Goal: Contribute content: Contribute content

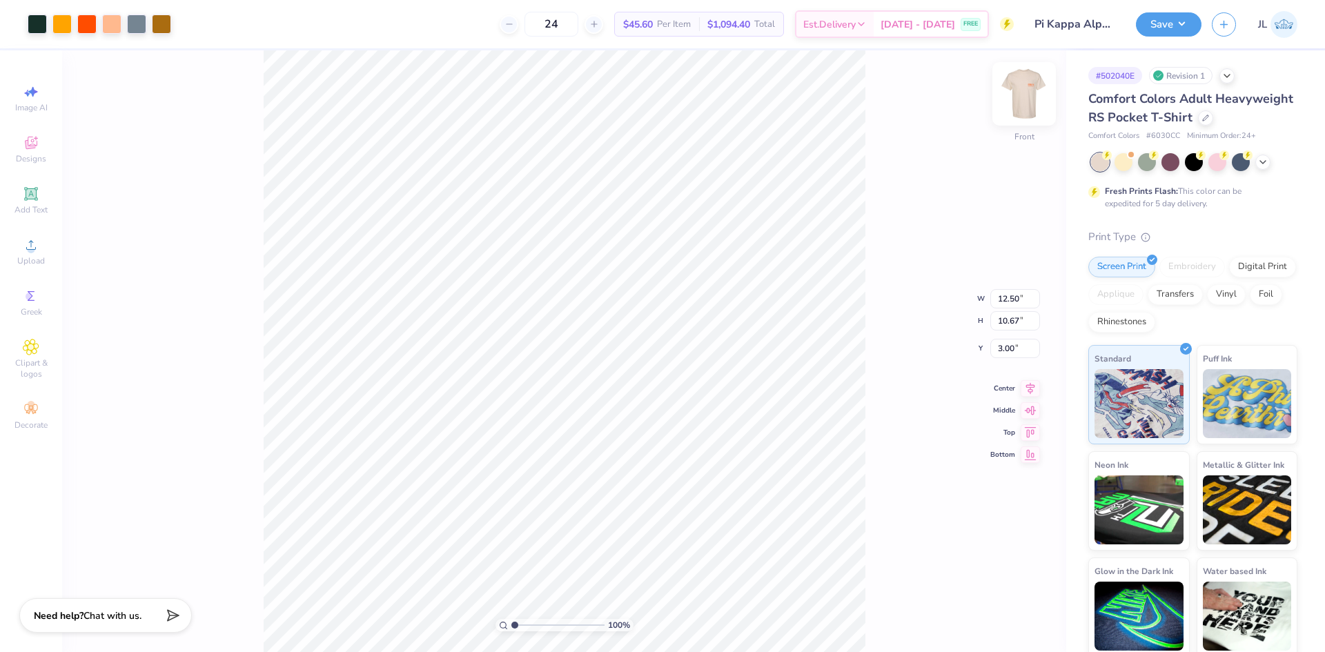
click at [1023, 101] on img at bounding box center [1023, 93] width 55 height 55
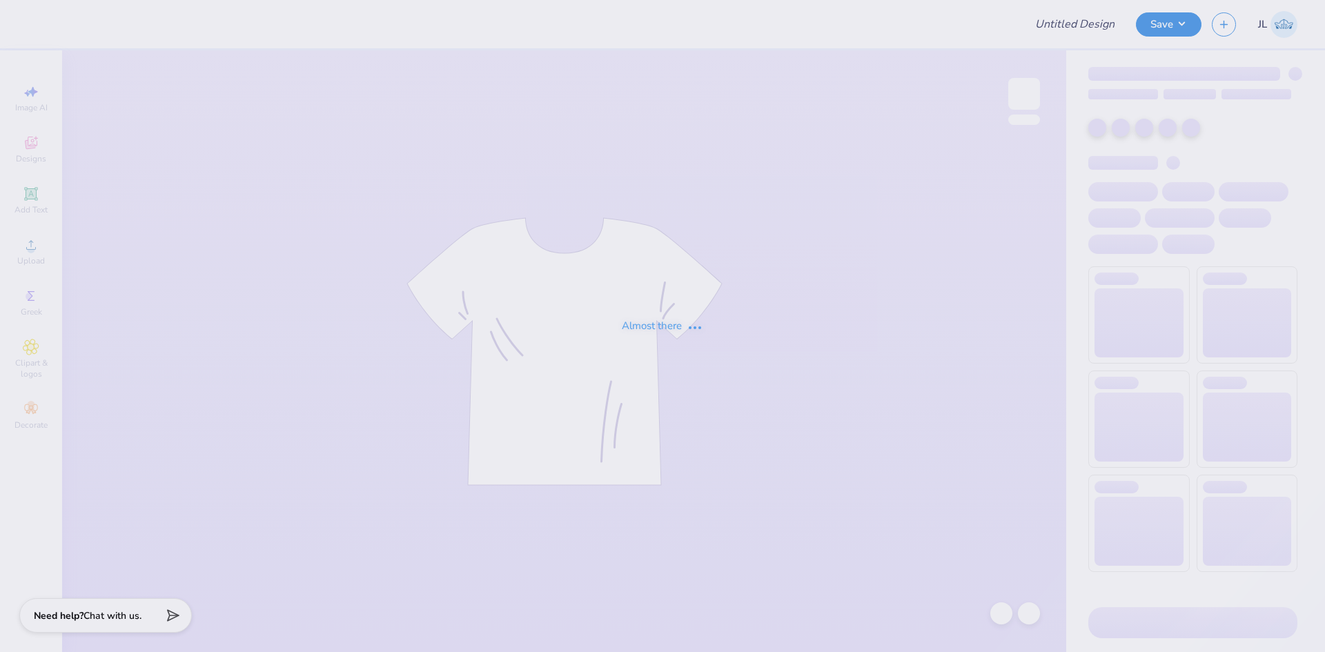
type input "Pi Kappa Alpha Merch 2025!"
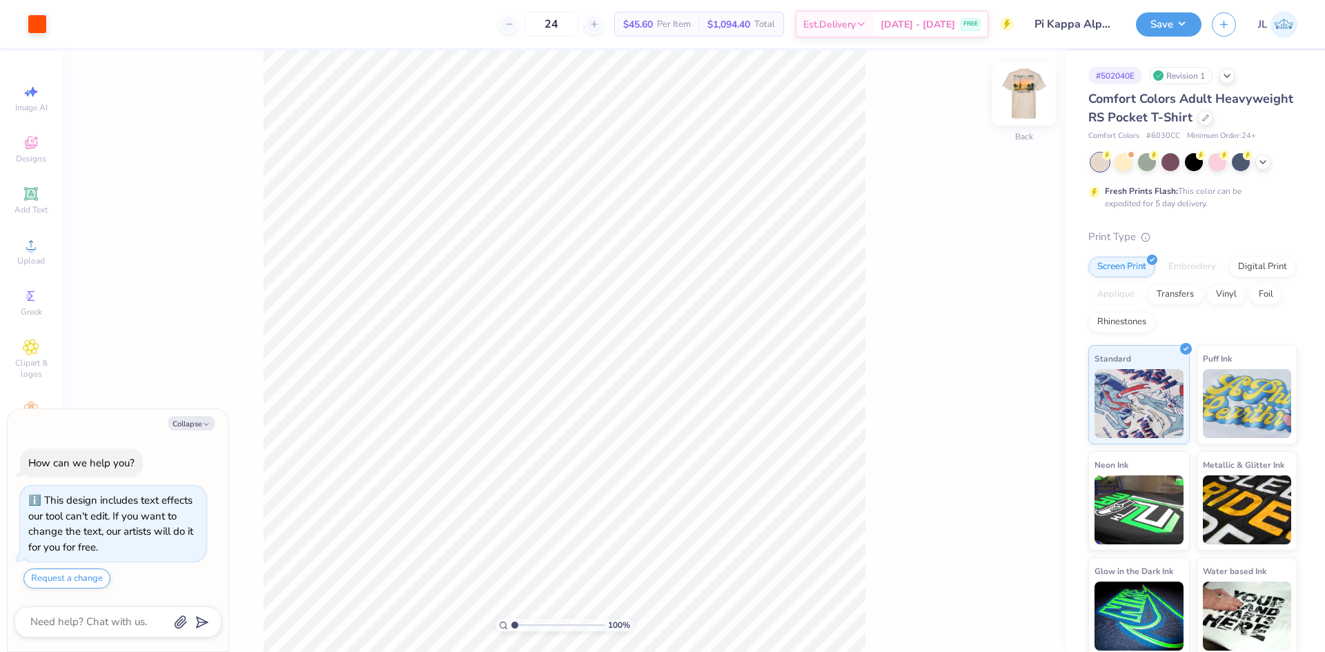
click at [1023, 98] on img at bounding box center [1023, 93] width 55 height 55
click at [184, 424] on button "Collapse" at bounding box center [191, 423] width 46 height 14
type textarea "x"
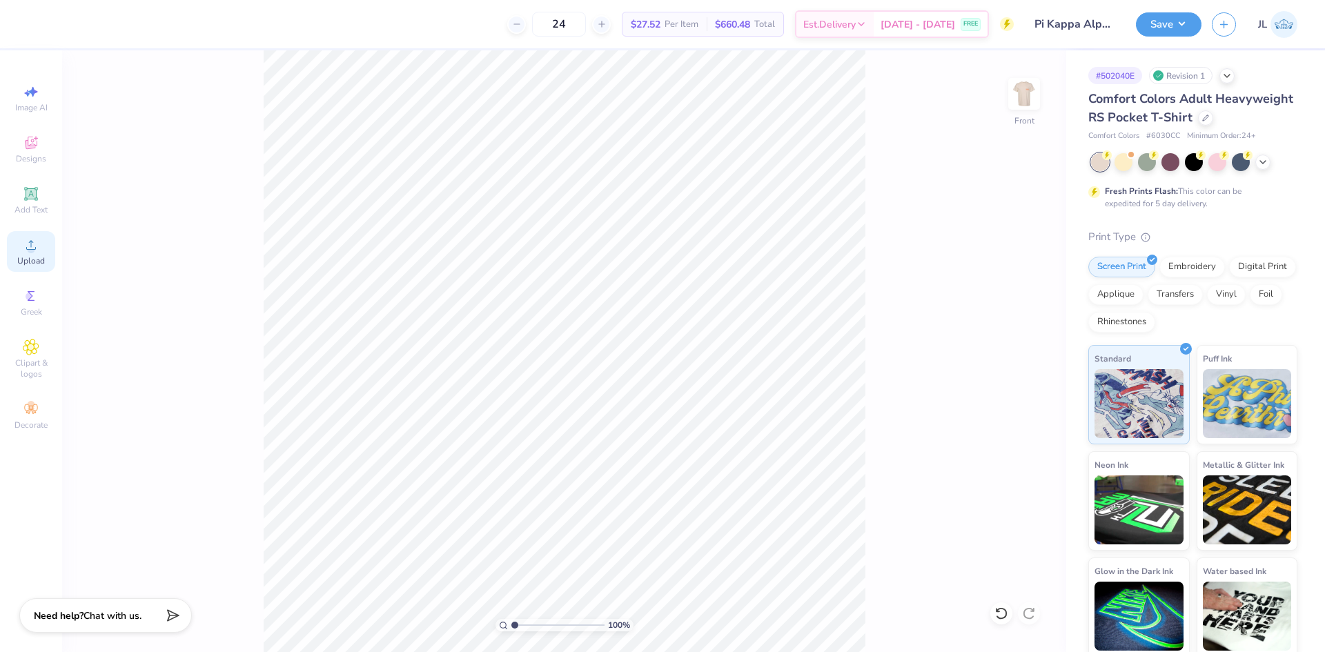
click at [23, 251] on icon at bounding box center [31, 245] width 17 height 17
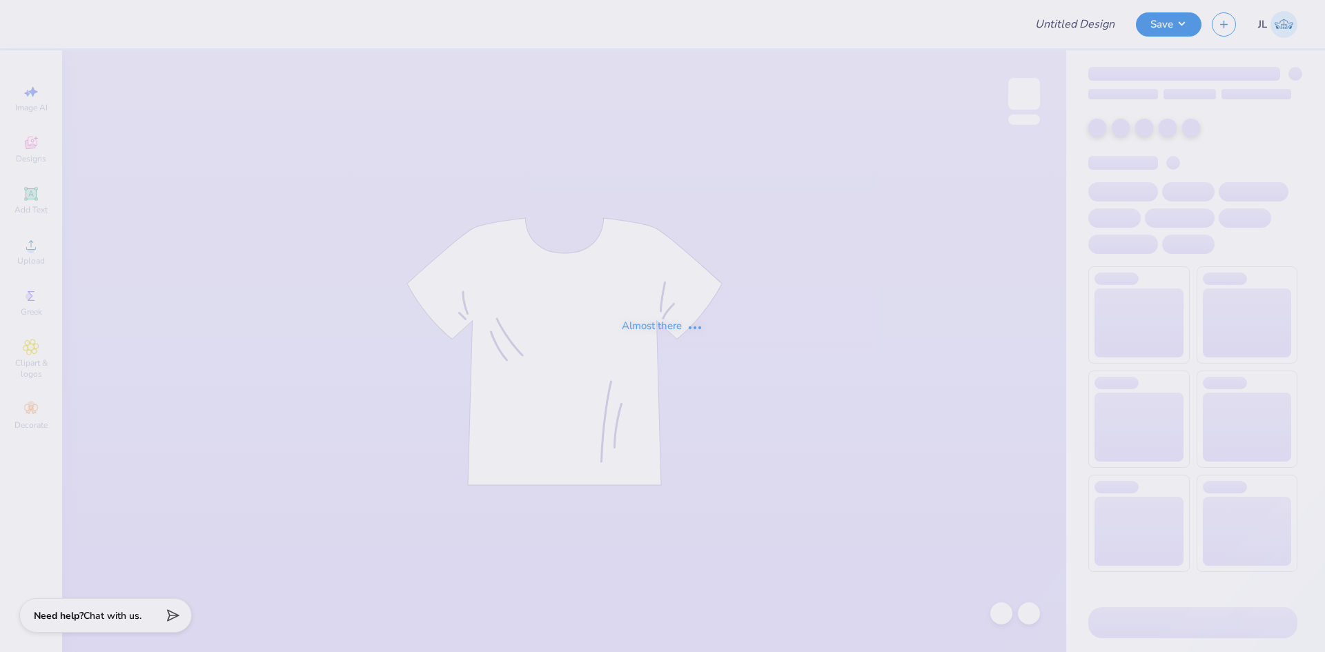
type input "Pi Kappa Alpha Merch 2025!"
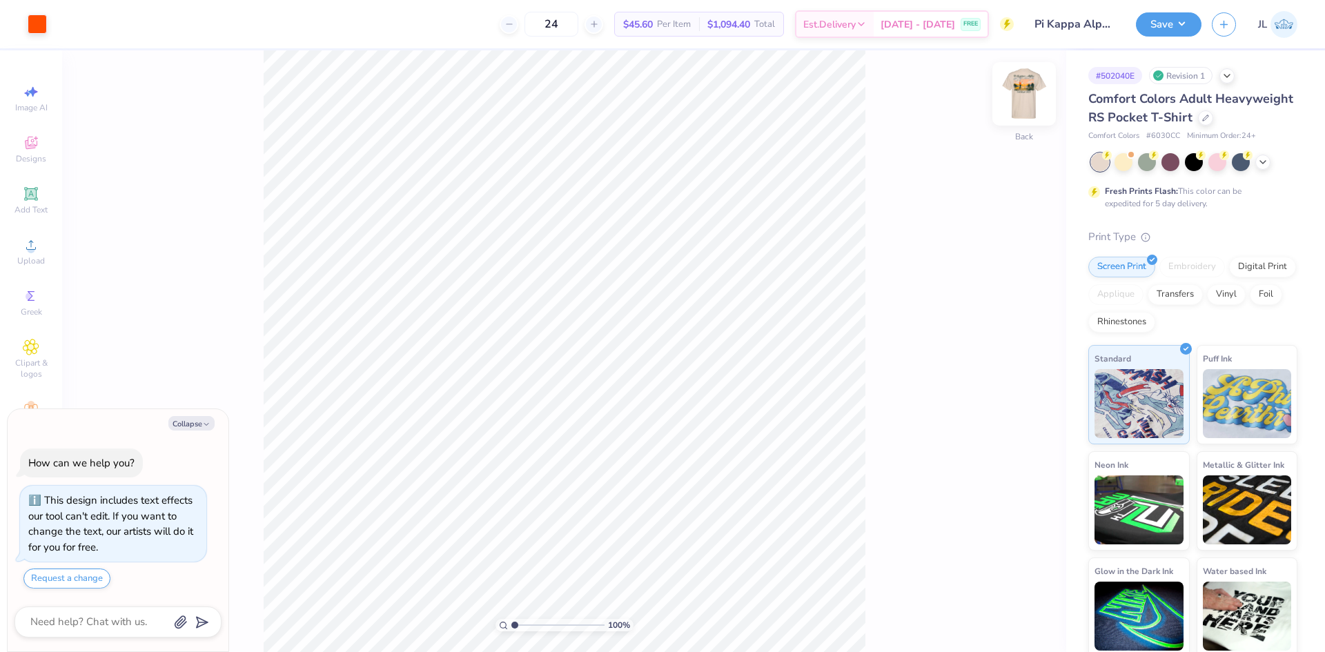
click at [1028, 107] on img at bounding box center [1023, 93] width 55 height 55
click at [196, 428] on button "Collapse" at bounding box center [191, 423] width 46 height 14
type textarea "x"
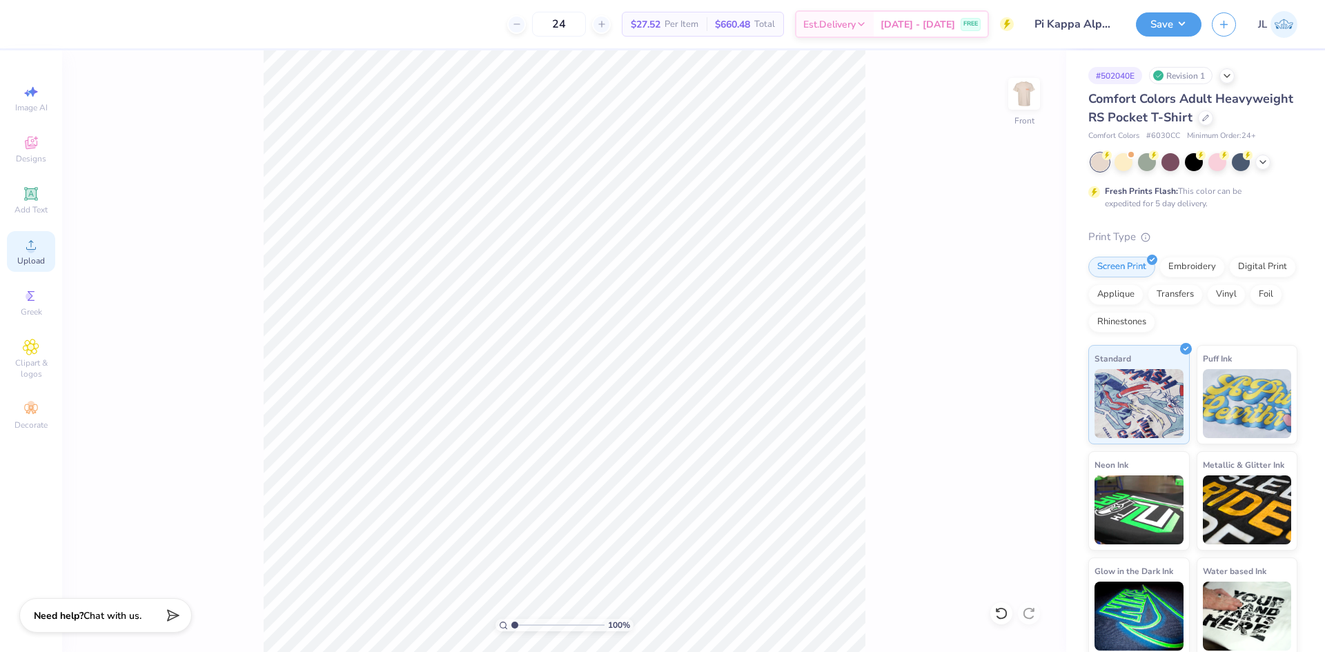
click at [31, 264] on span "Upload" at bounding box center [31, 260] width 28 height 11
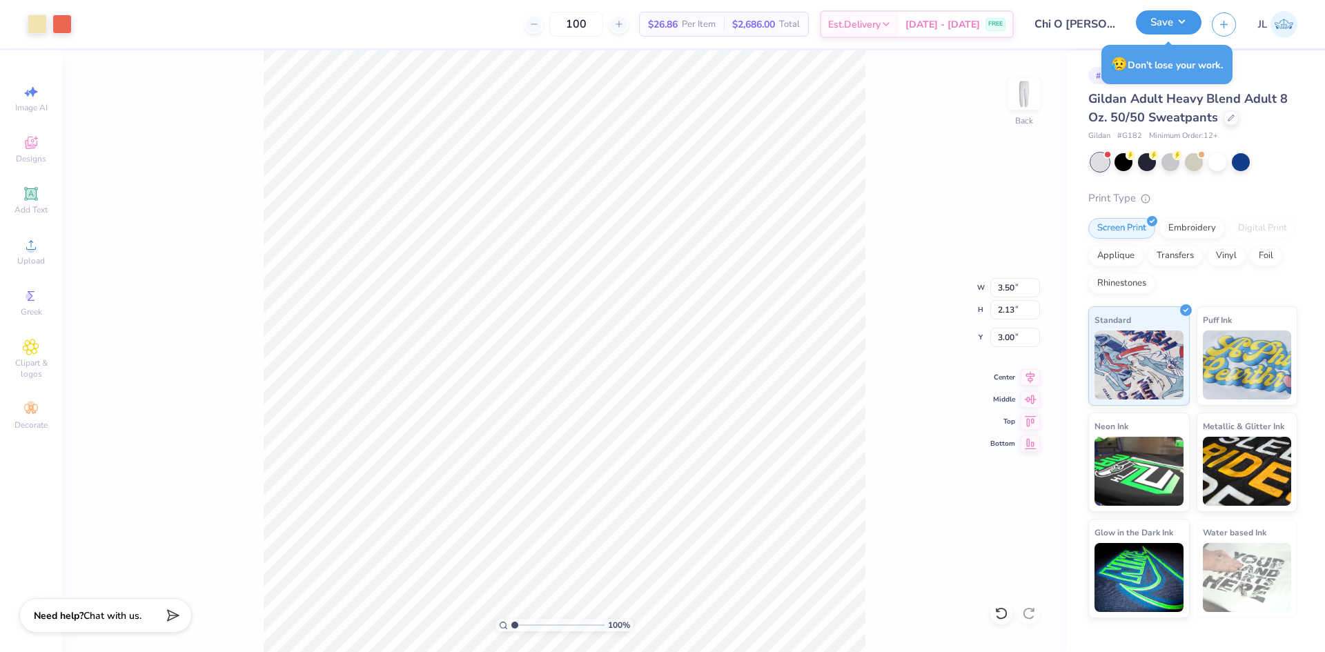
click at [1168, 25] on button "Save" at bounding box center [1169, 22] width 66 height 24
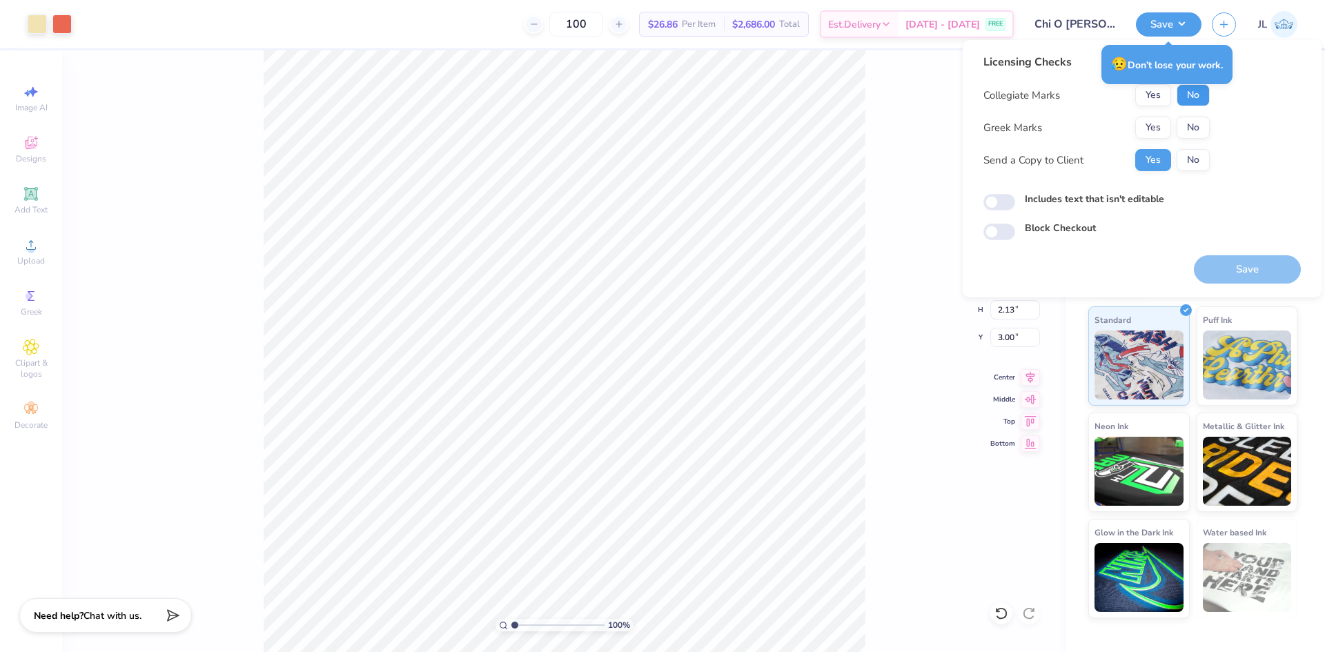
click at [1187, 101] on button "No" at bounding box center [1192, 95] width 33 height 22
click at [1154, 128] on button "Yes" at bounding box center [1153, 128] width 36 height 22
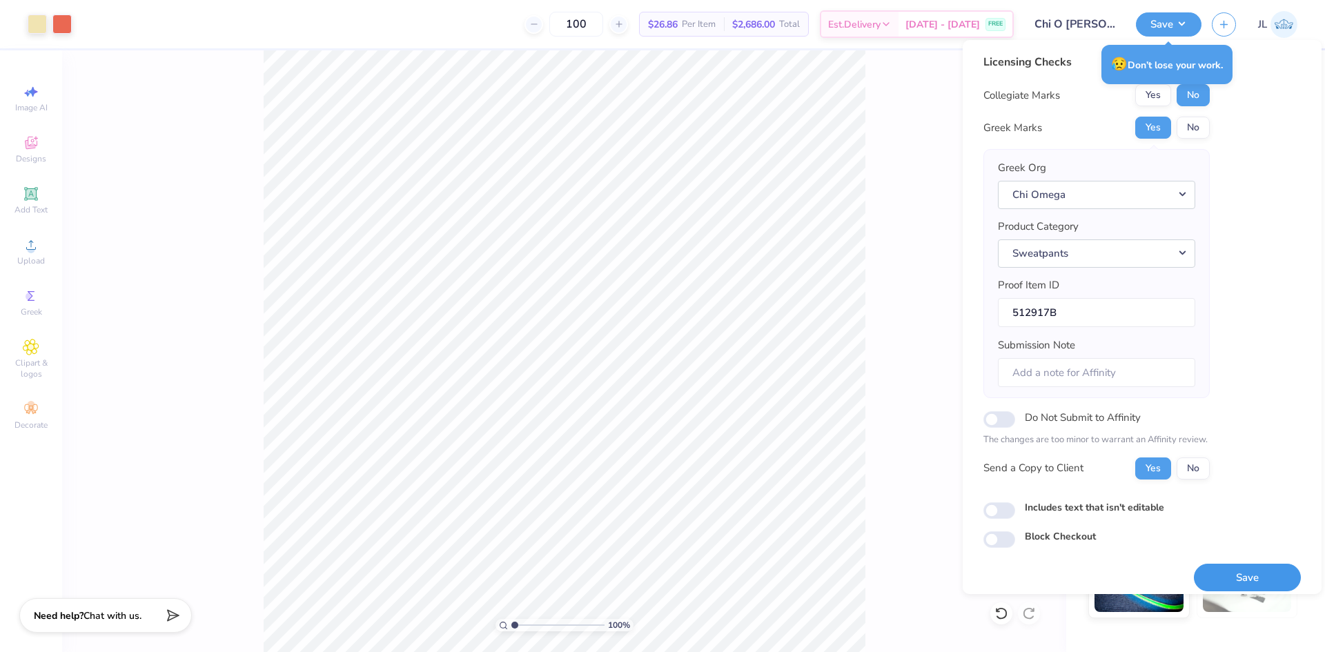
click at [1265, 580] on button "Save" at bounding box center [1247, 578] width 107 height 28
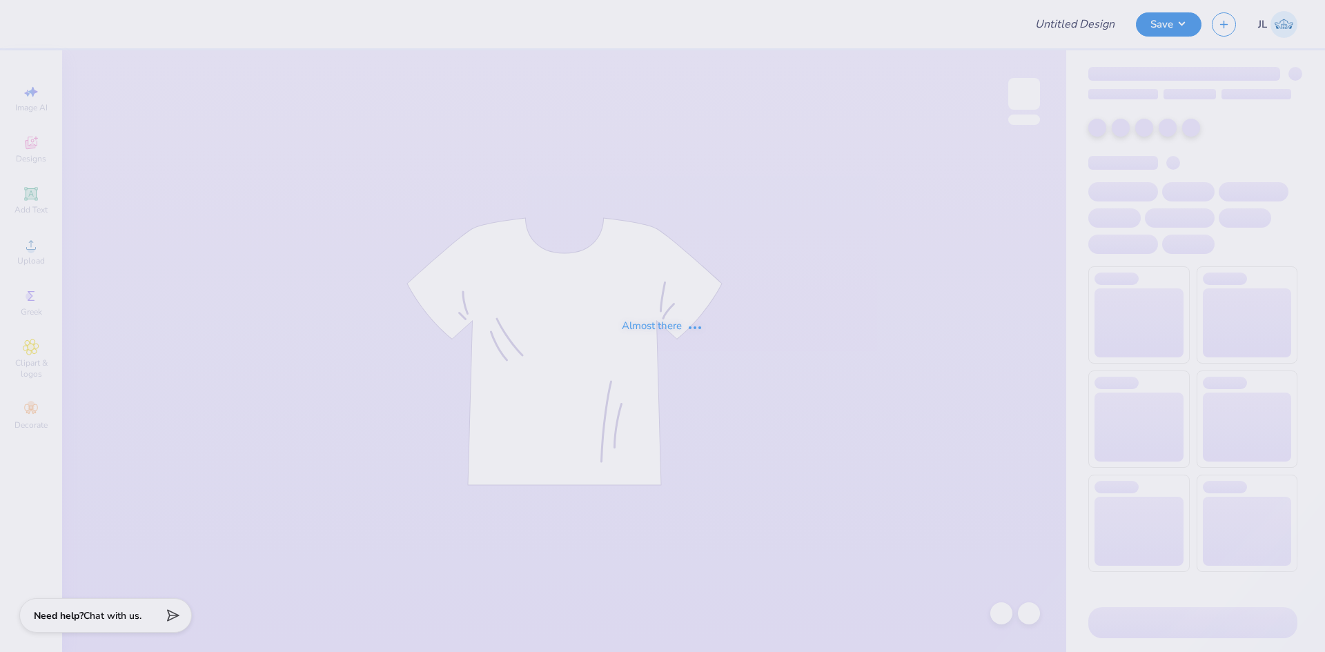
type input "Pi Kappa Alpha Merch 2025!"
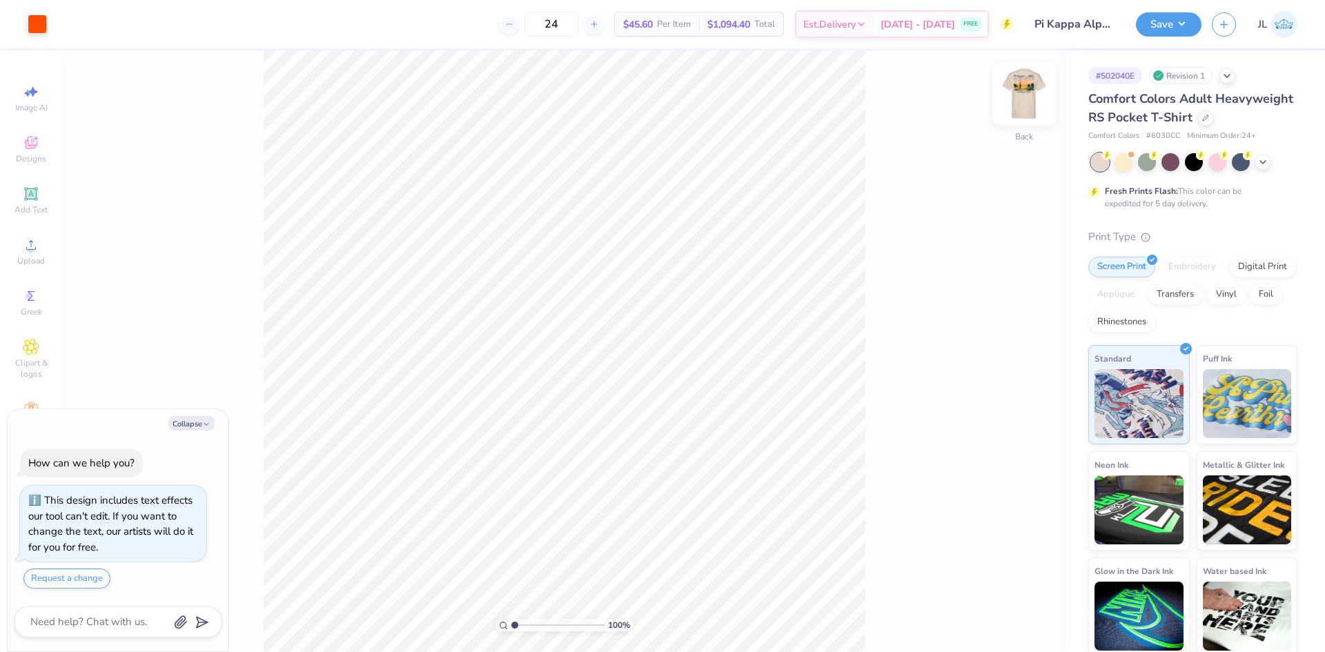
click at [1018, 93] on img at bounding box center [1023, 93] width 55 height 55
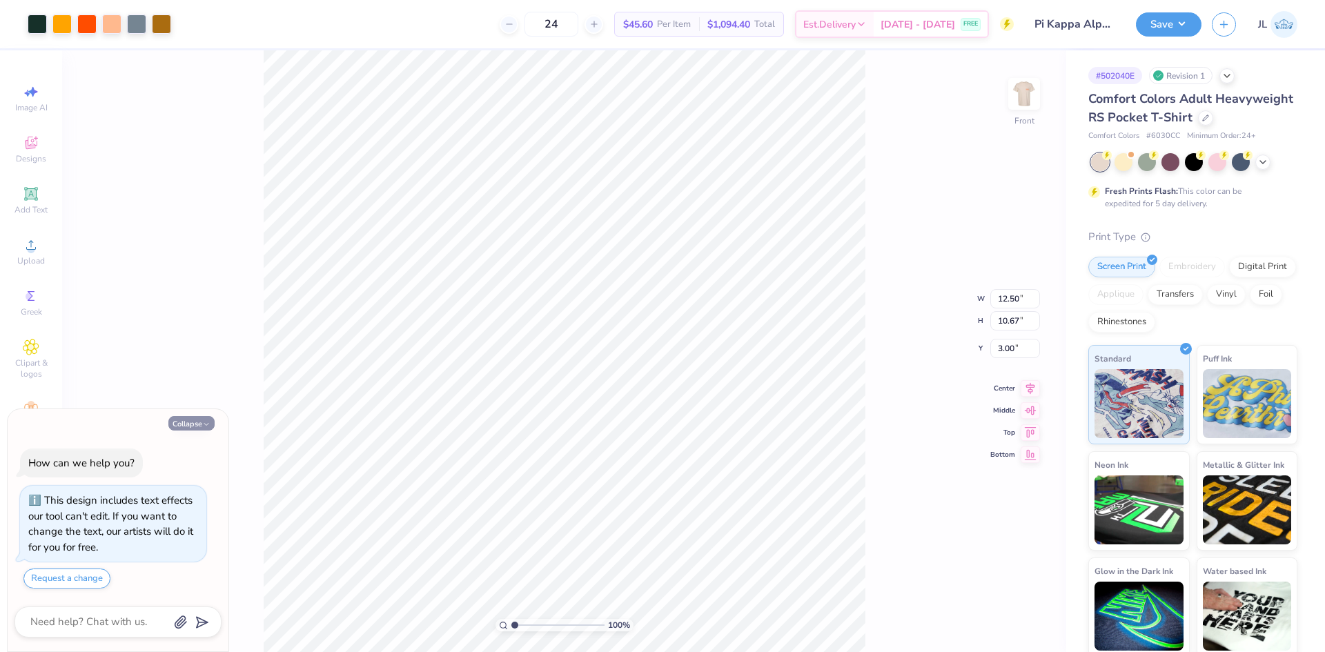
click at [196, 429] on button "Collapse" at bounding box center [191, 423] width 46 height 14
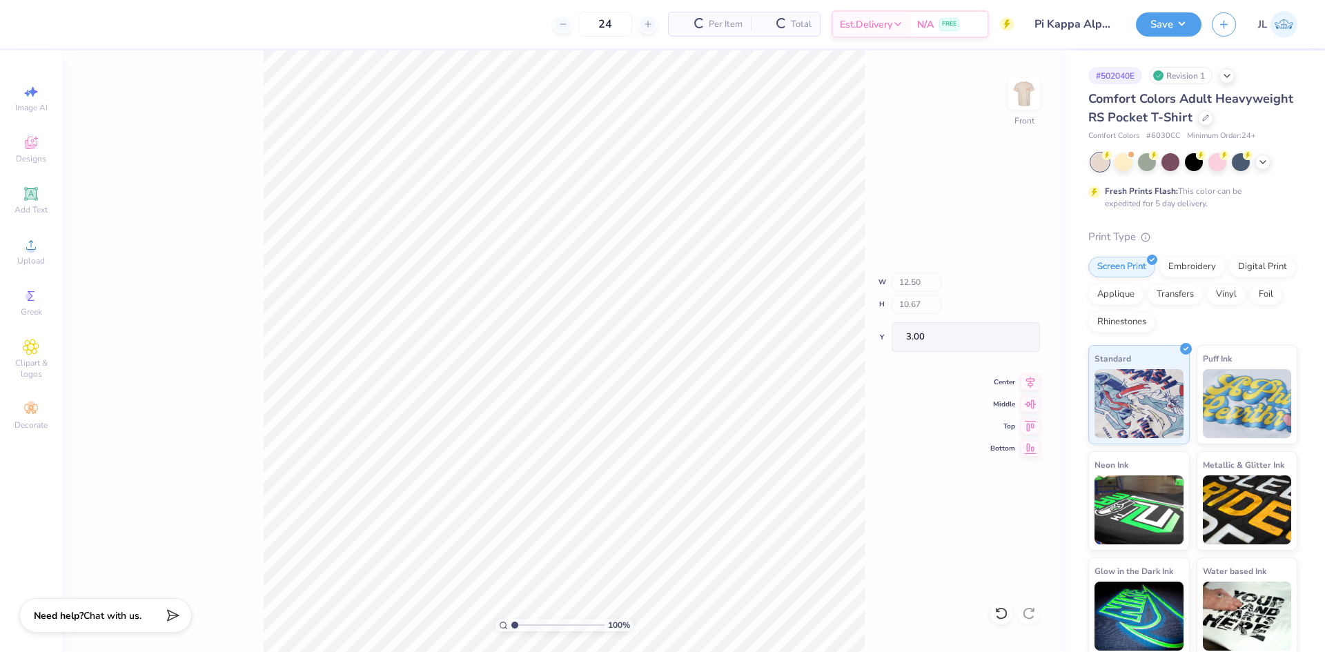
type textarea "x"
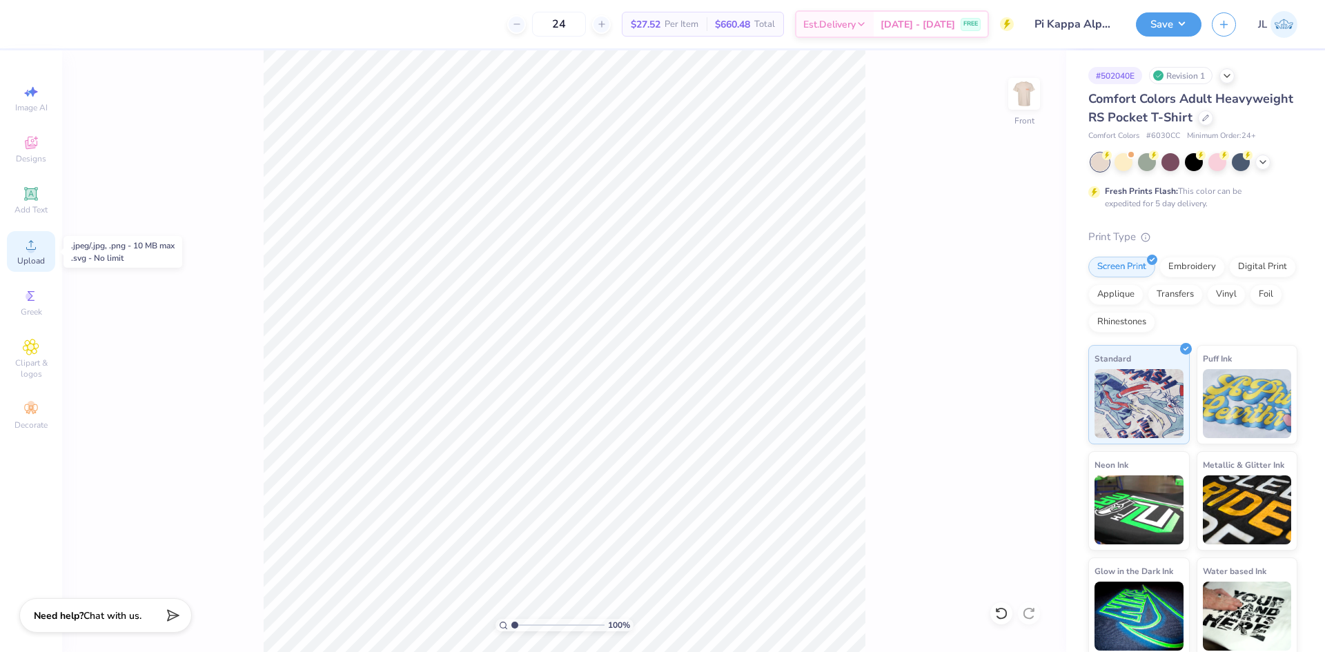
click at [29, 258] on span "Upload" at bounding box center [31, 260] width 28 height 11
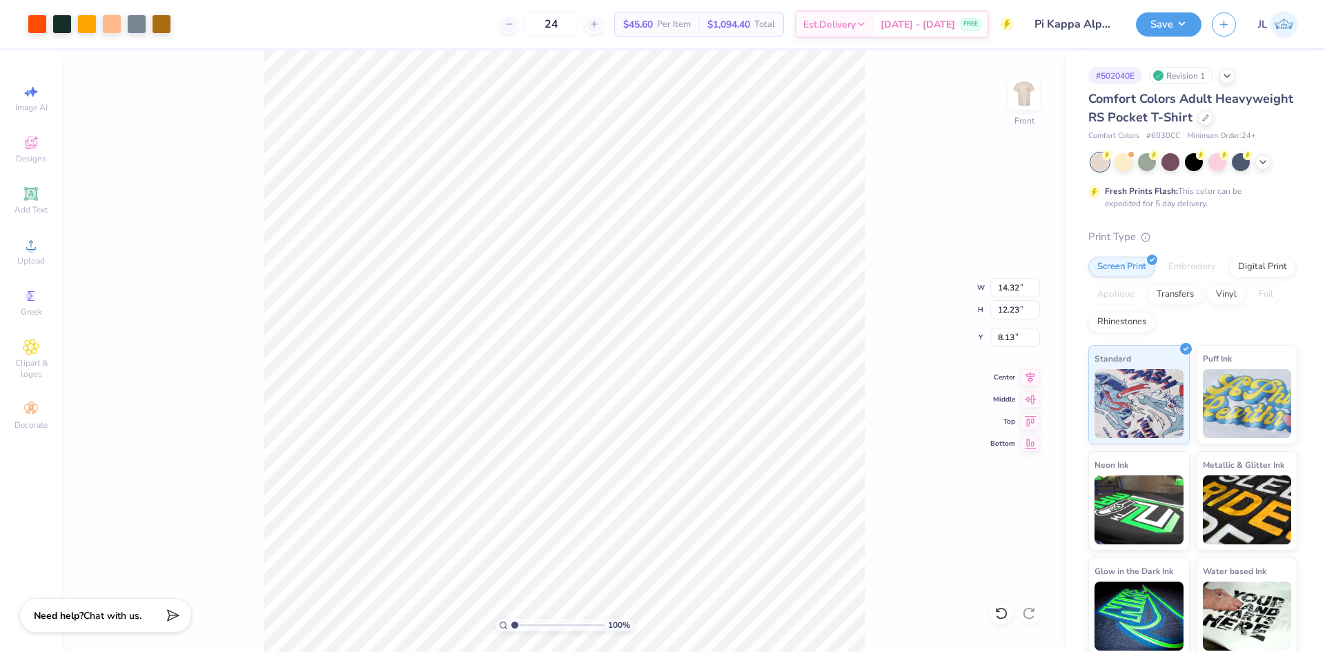
drag, startPoint x: 518, startPoint y: 624, endPoint x: 556, endPoint y: 621, distance: 38.0
click at [545, 620] on input "range" at bounding box center [557, 625] width 93 height 12
click at [564, 620] on input "range" at bounding box center [557, 625] width 93 height 12
click at [553, 622] on input "range" at bounding box center [557, 625] width 93 height 12
drag, startPoint x: 554, startPoint y: 625, endPoint x: 536, endPoint y: 626, distance: 18.0
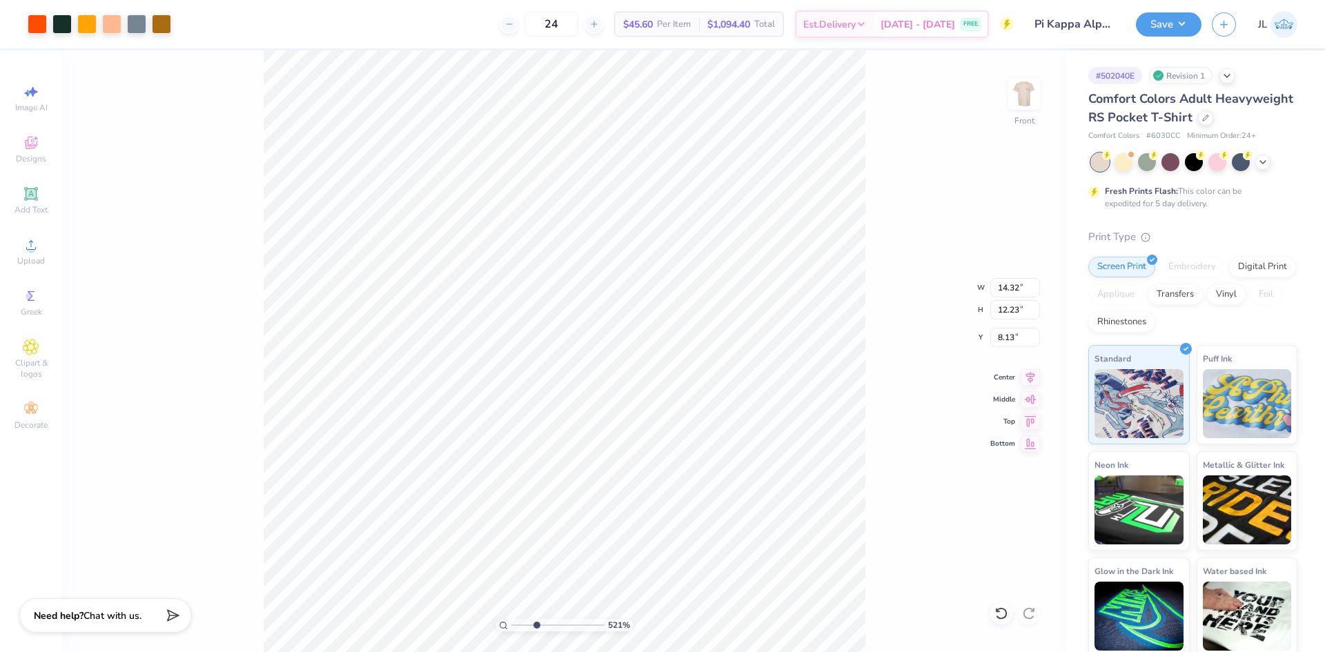
click at [536, 626] on input "range" at bounding box center [557, 625] width 93 height 12
drag, startPoint x: 535, startPoint y: 626, endPoint x: 563, endPoint y: 624, distance: 28.4
click at [562, 624] on input "range" at bounding box center [557, 625] width 93 height 12
click at [563, 624] on input "range" at bounding box center [557, 625] width 93 height 12
type input "1.41"
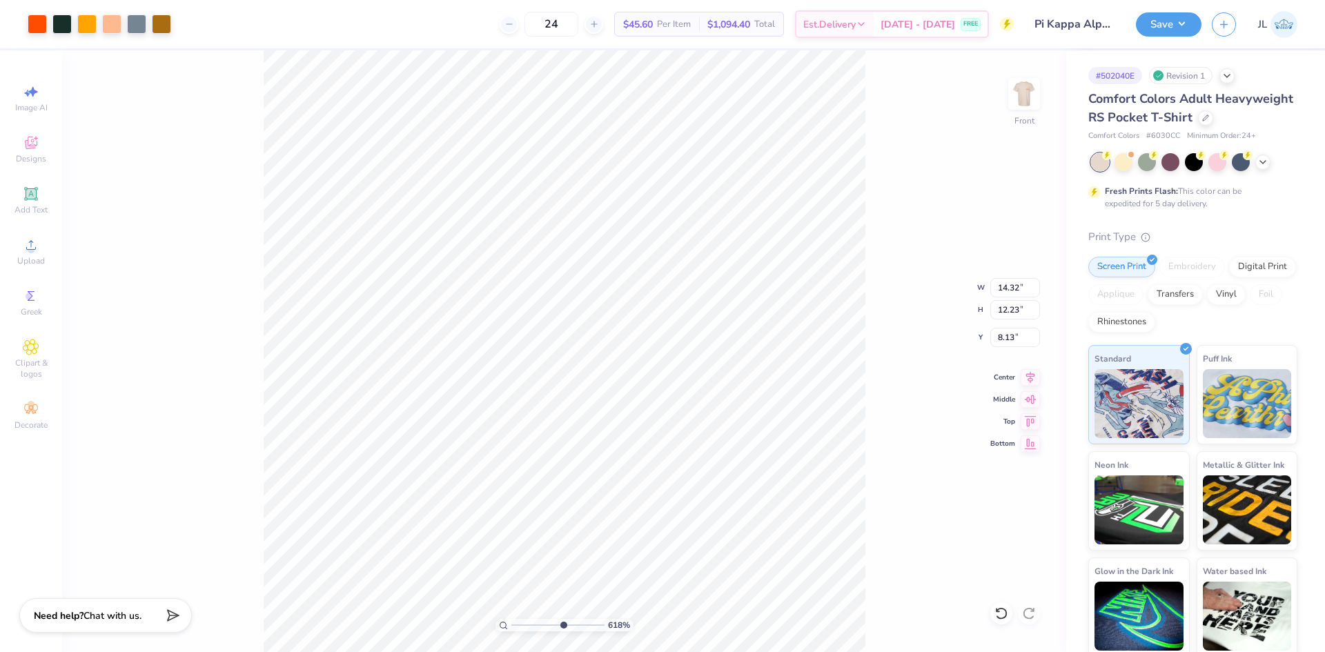
click at [518, 621] on input "range" at bounding box center [557, 625] width 93 height 12
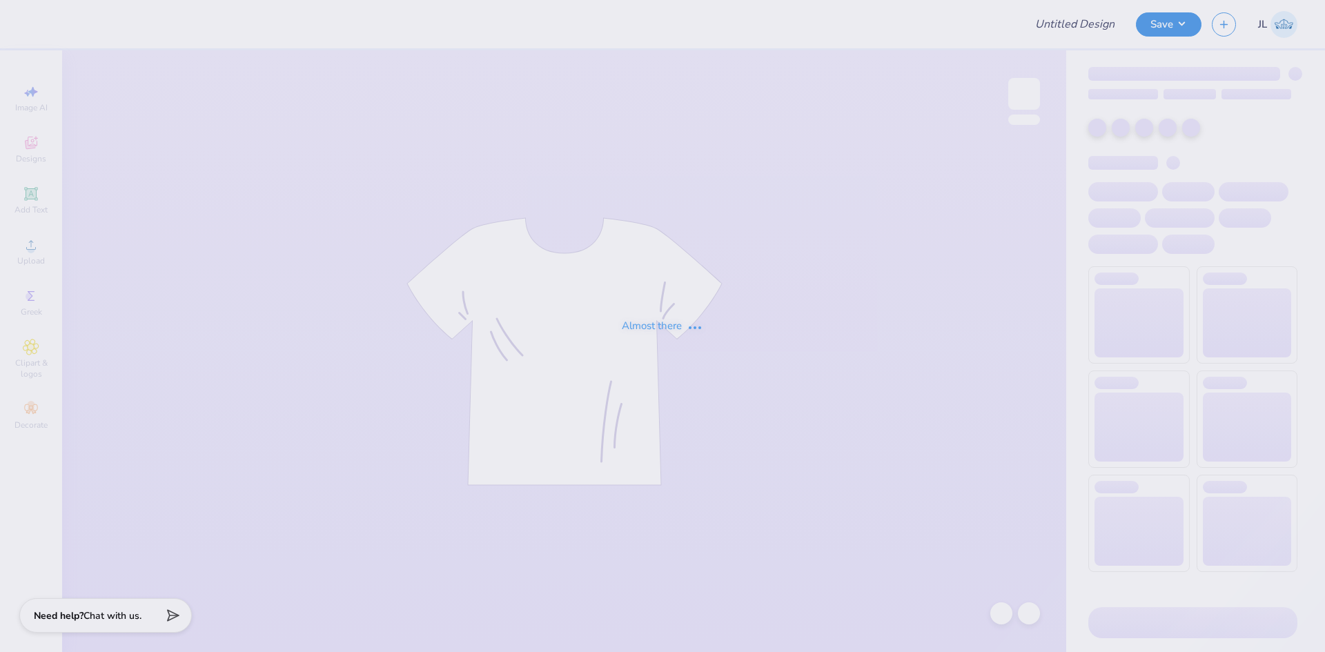
type input "Pi Kappa Alpha Merch 2025!"
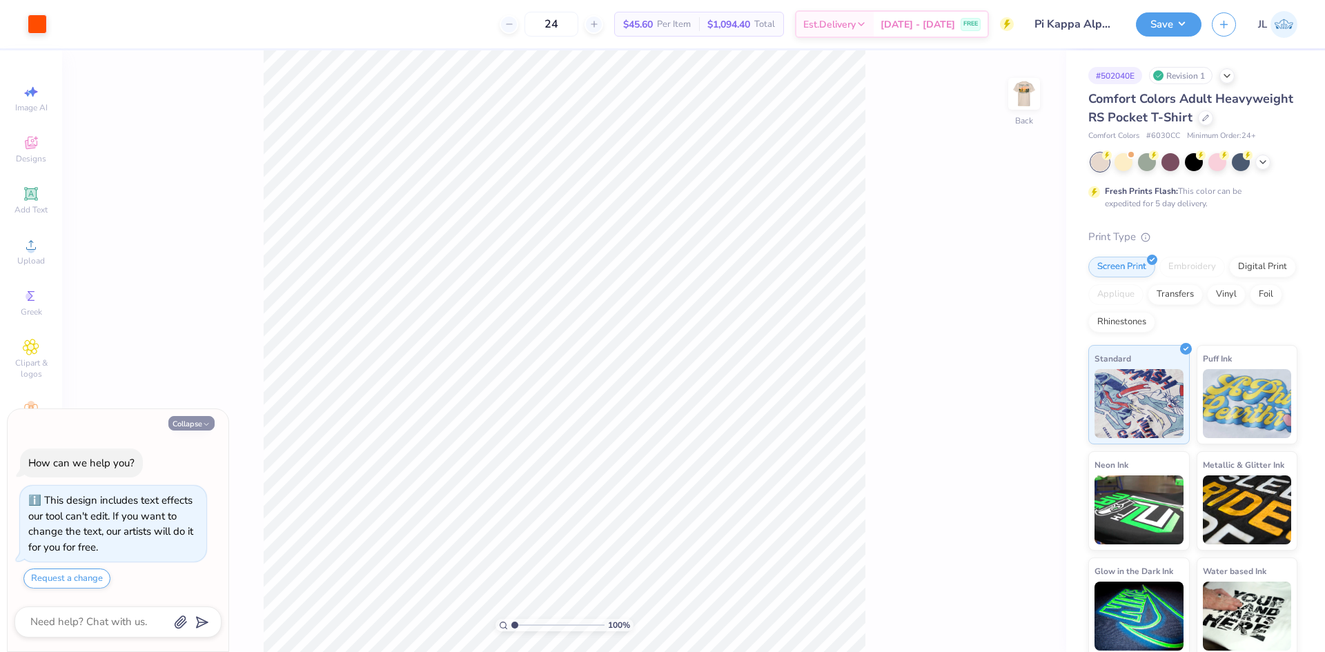
click at [175, 424] on button "Collapse" at bounding box center [191, 423] width 46 height 14
type textarea "x"
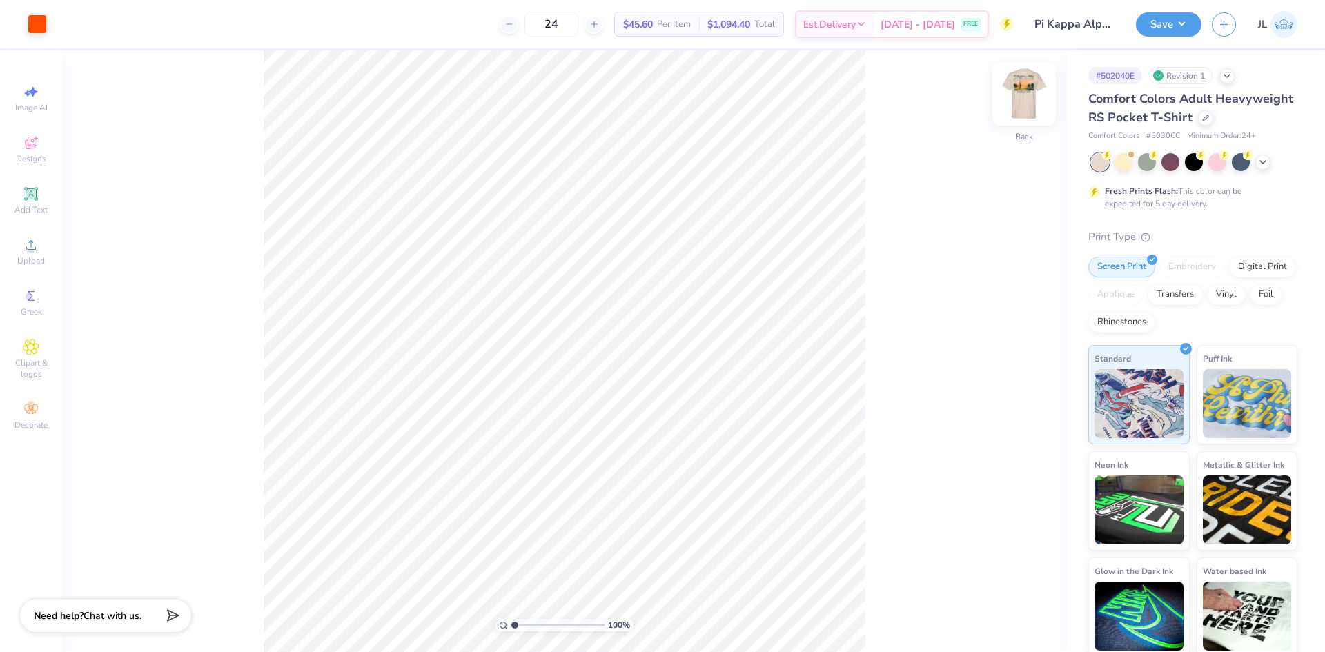
click at [1022, 85] on img at bounding box center [1023, 93] width 55 height 55
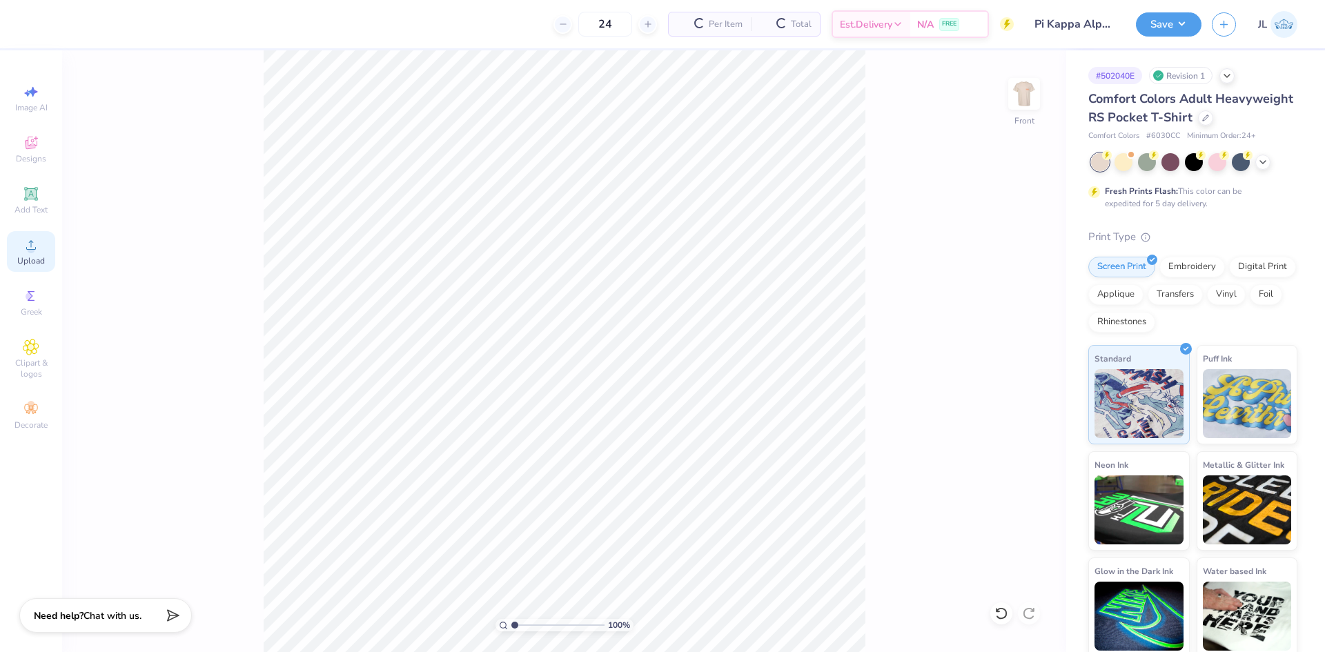
click at [32, 262] on span "Upload" at bounding box center [31, 260] width 28 height 11
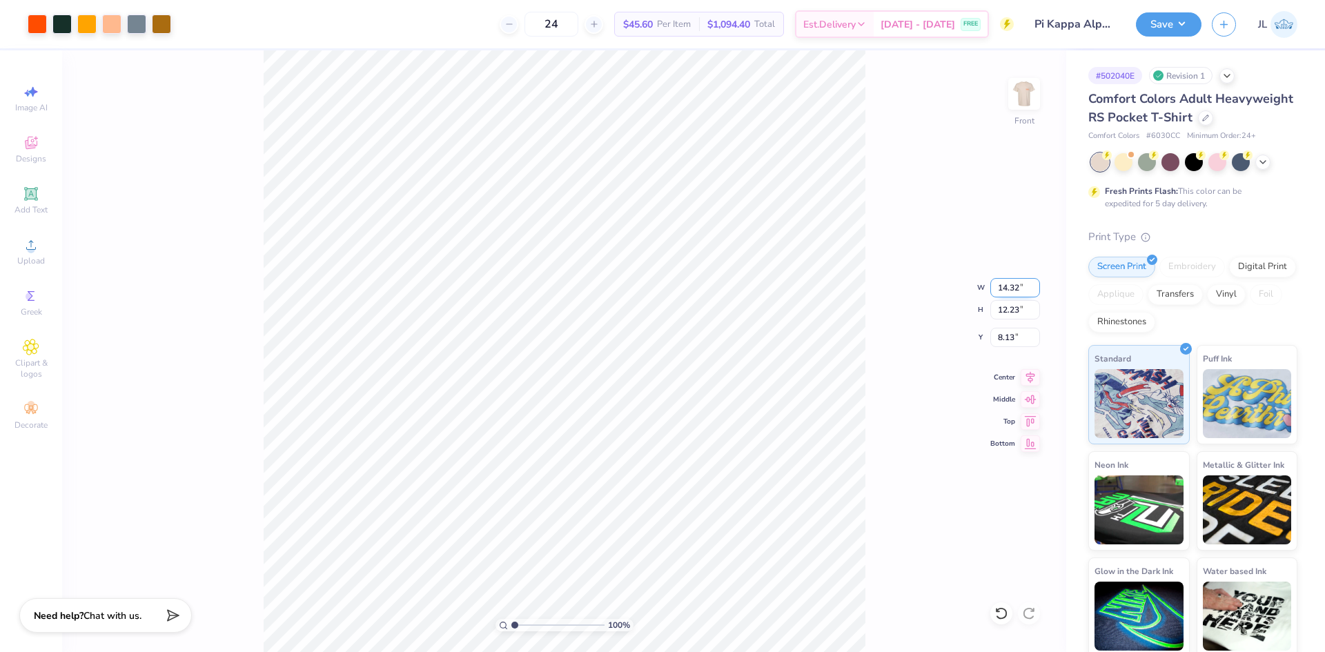
click at [1007, 293] on input "14.32" at bounding box center [1015, 287] width 50 height 19
click at [1005, 340] on input "8.13" at bounding box center [1015, 337] width 50 height 19
type input "12.00"
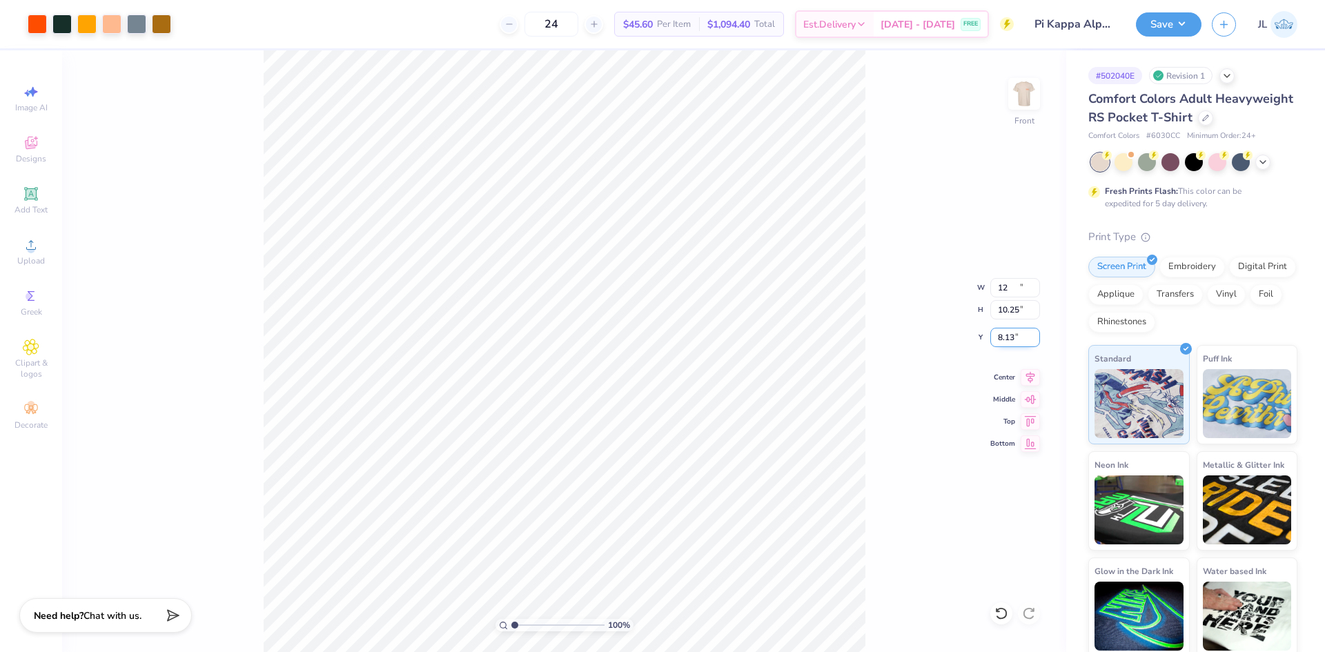
type input "10.25"
click at [1003, 337] on input "9.13" at bounding box center [1015, 337] width 50 height 19
click at [1003, 336] on input "9.13" at bounding box center [1015, 337] width 50 height 19
type input "3.00"
click at [1028, 97] on img at bounding box center [1023, 93] width 55 height 55
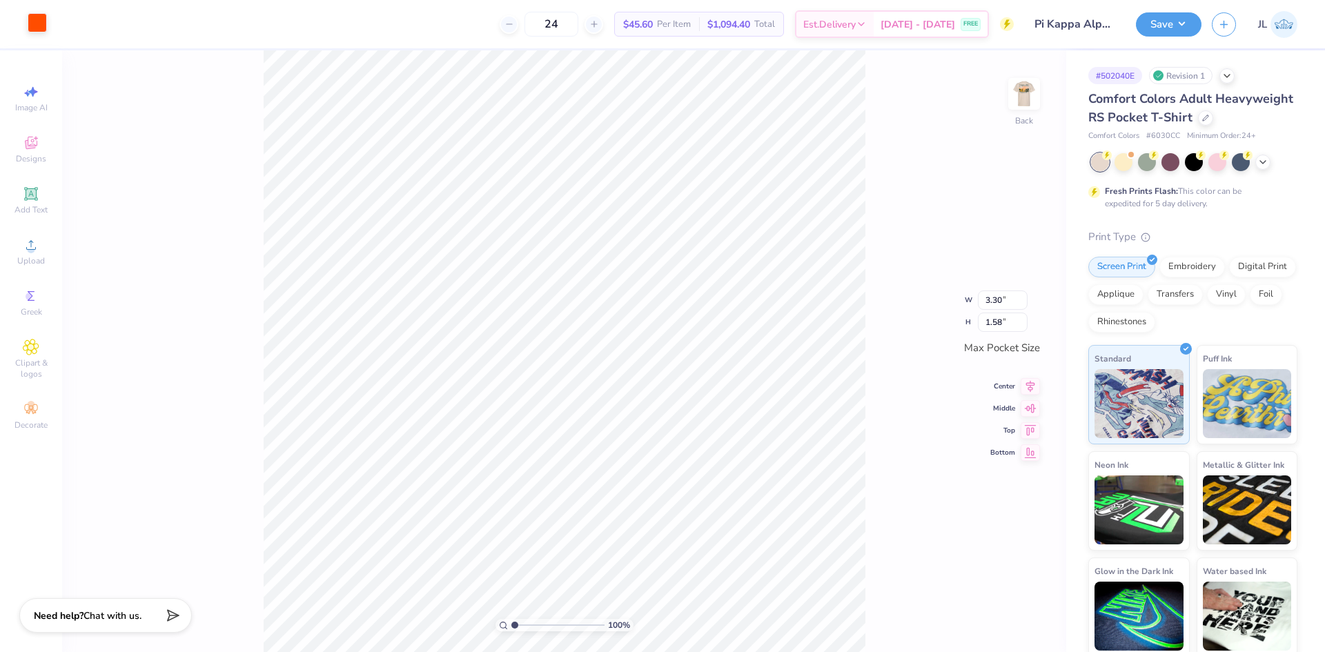
click at [31, 26] on div at bounding box center [37, 22] width 19 height 19
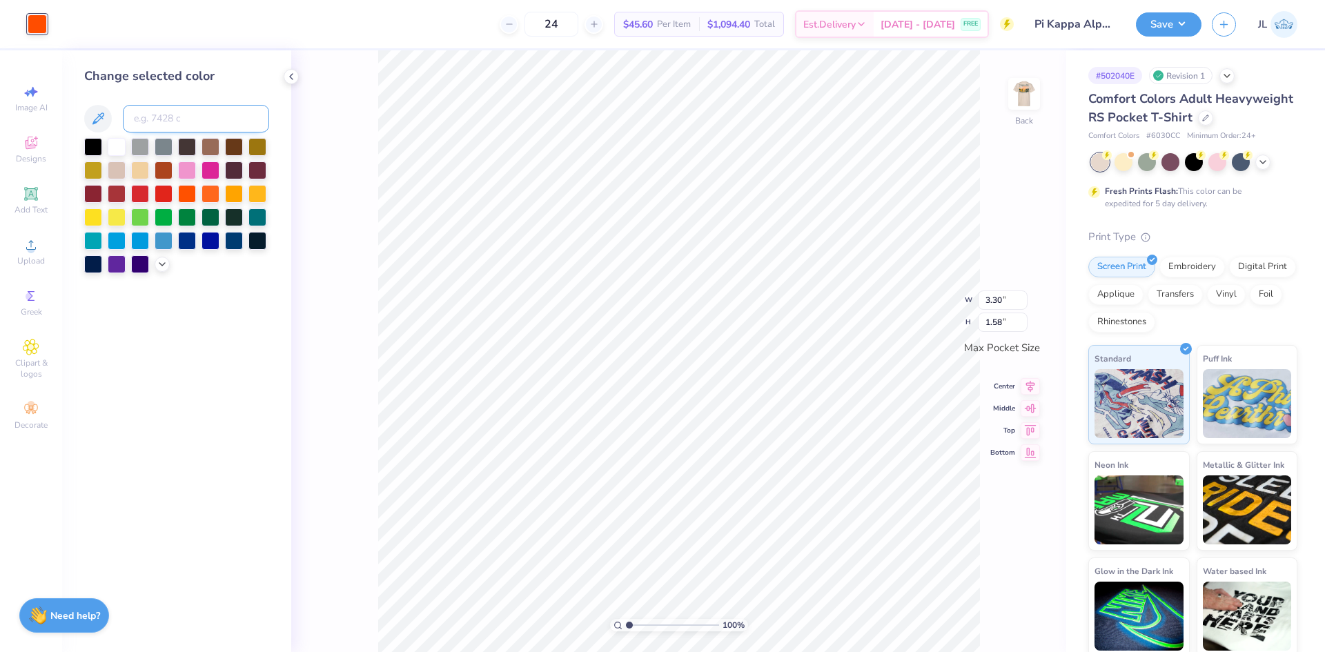
click at [177, 119] on input at bounding box center [196, 119] width 146 height 28
type input "5535"
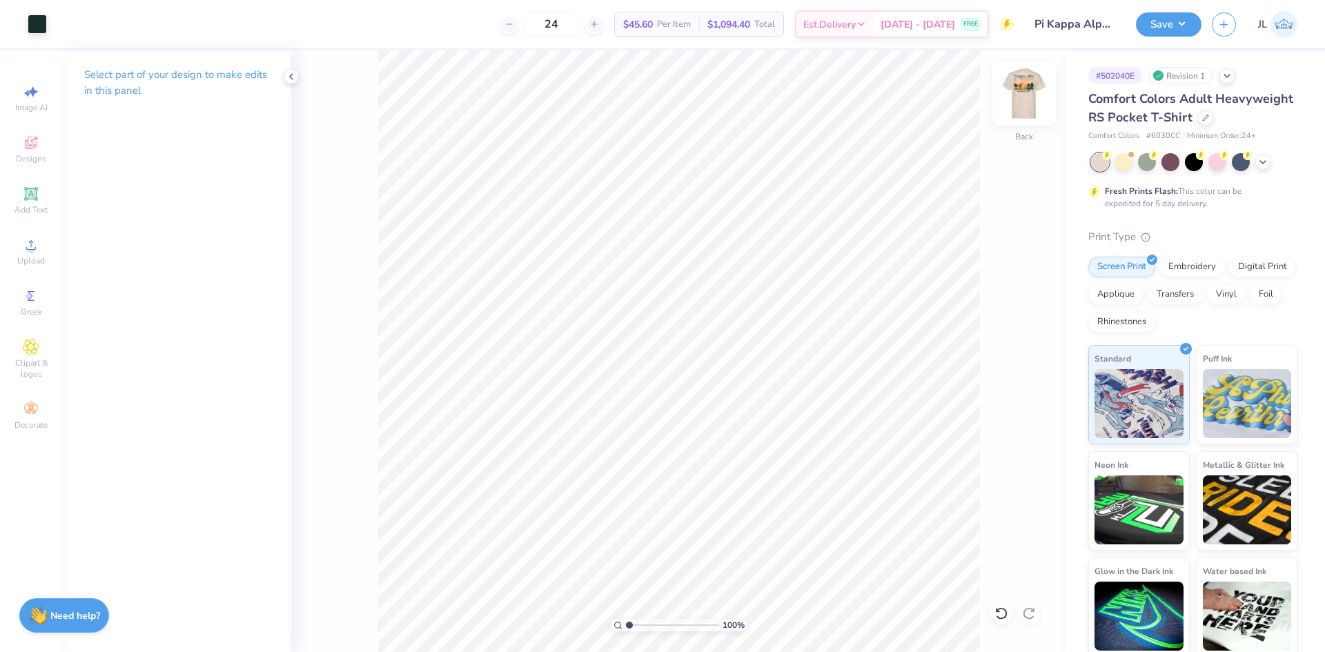
click at [1023, 90] on img at bounding box center [1023, 93] width 55 height 55
click at [1026, 99] on img at bounding box center [1023, 93] width 55 height 55
click at [293, 78] on icon at bounding box center [291, 76] width 11 height 11
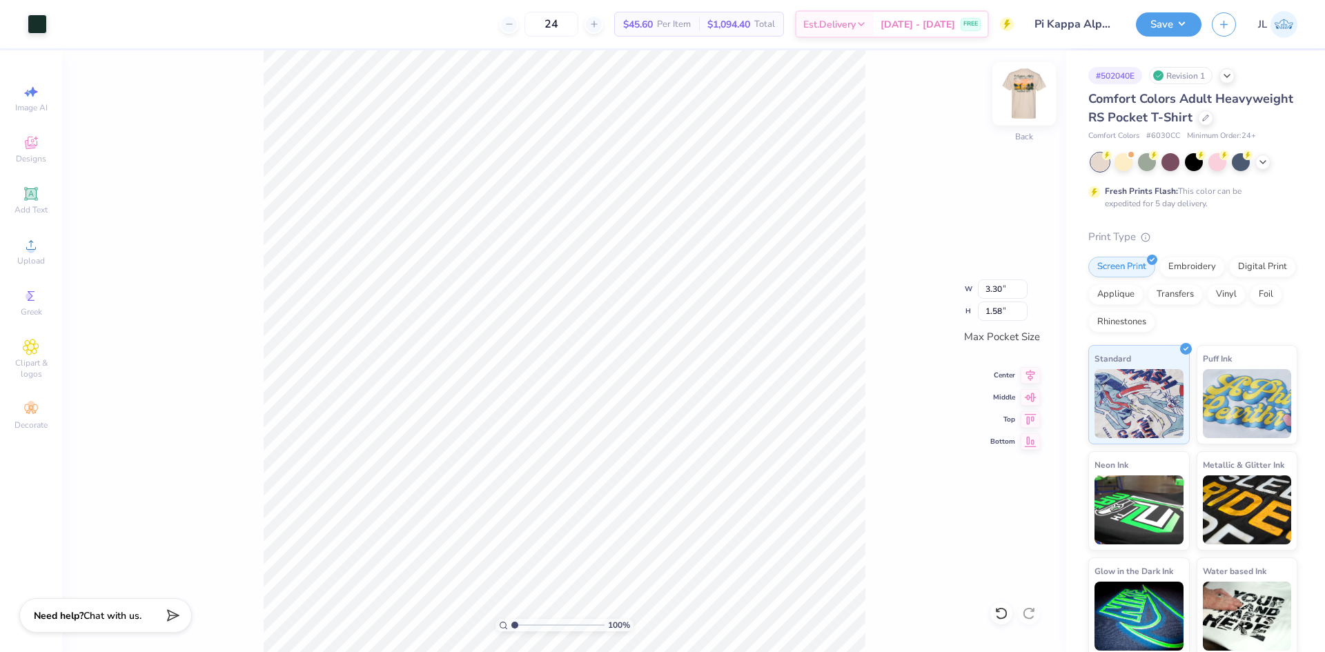
click at [1034, 105] on img at bounding box center [1023, 93] width 55 height 55
drag, startPoint x: 516, startPoint y: 623, endPoint x: 547, endPoint y: 623, distance: 31.0
click at [547, 623] on input "range" at bounding box center [557, 625] width 93 height 12
drag, startPoint x: 546, startPoint y: 623, endPoint x: 474, endPoint y: 623, distance: 71.8
click at [511, 623] on input "range" at bounding box center [557, 625] width 93 height 12
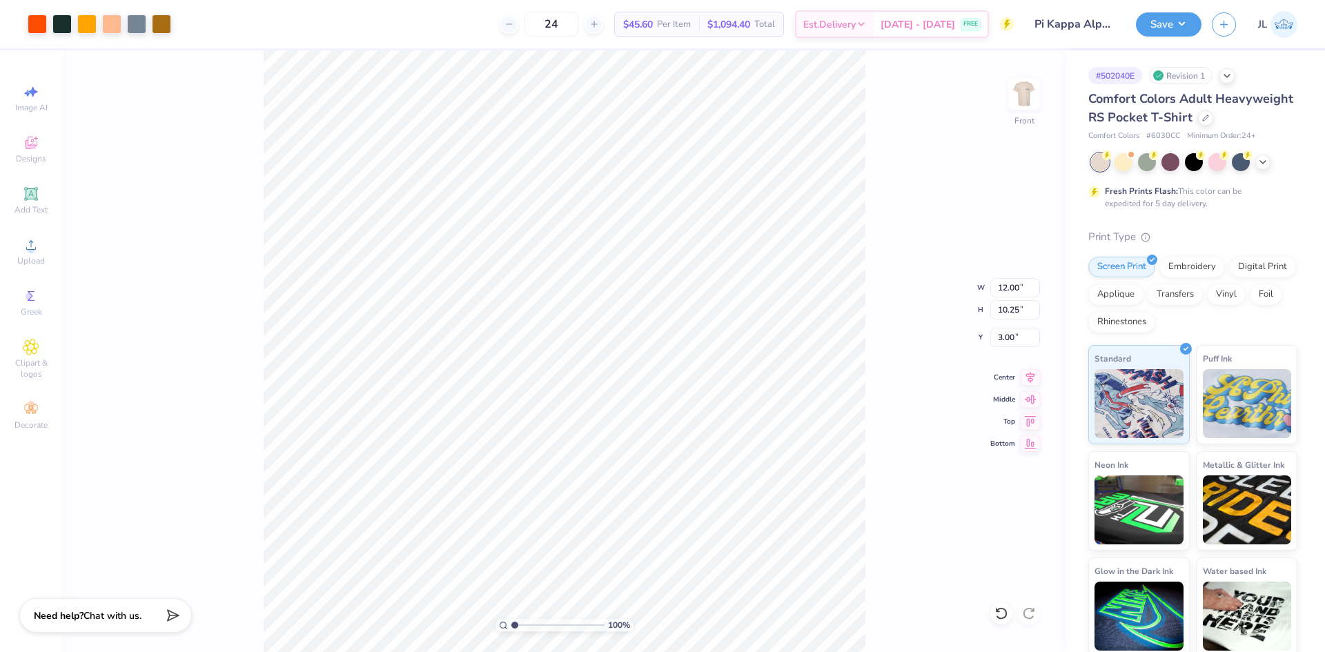
drag, startPoint x: 517, startPoint y: 624, endPoint x: 528, endPoint y: 624, distance: 11.0
click at [528, 624] on input "range" at bounding box center [557, 625] width 93 height 12
drag, startPoint x: 524, startPoint y: 622, endPoint x: 825, endPoint y: 1, distance: 690.3
type input "1"
click at [511, 619] on input "range" at bounding box center [557, 625] width 93 height 12
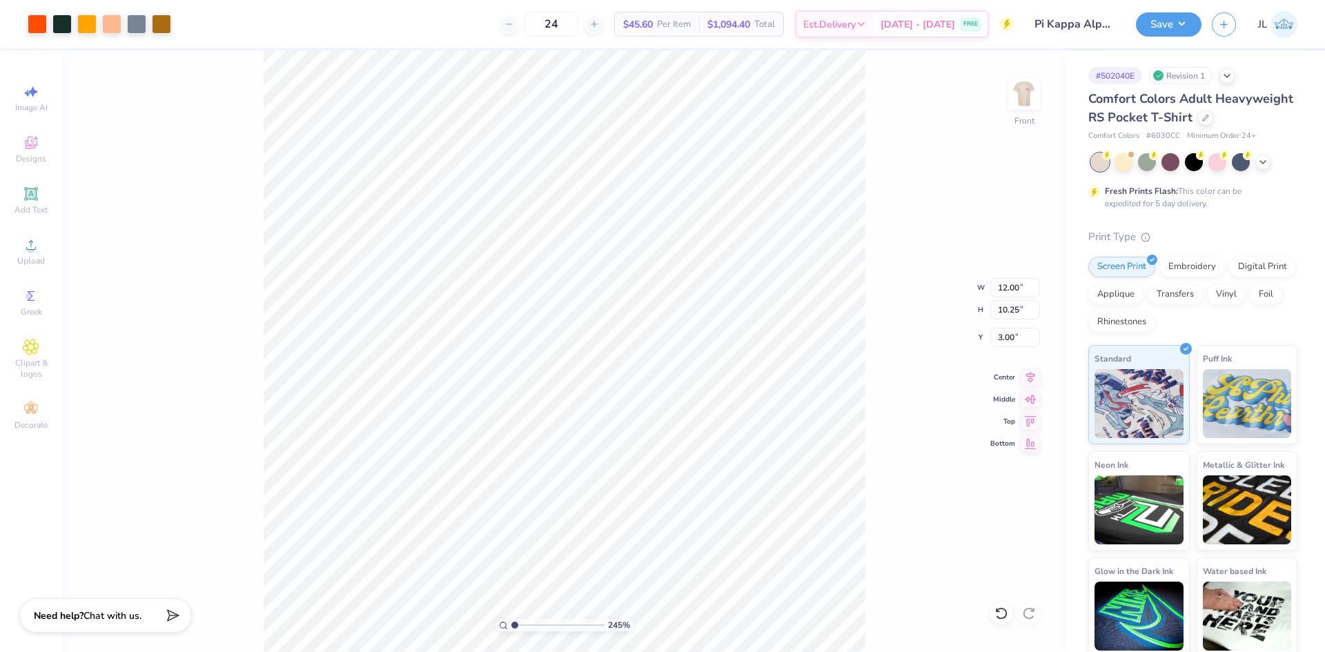
click at [511, 619] on input "range" at bounding box center [557, 625] width 93 height 12
click at [1182, 30] on button "Save" at bounding box center [1169, 22] width 66 height 24
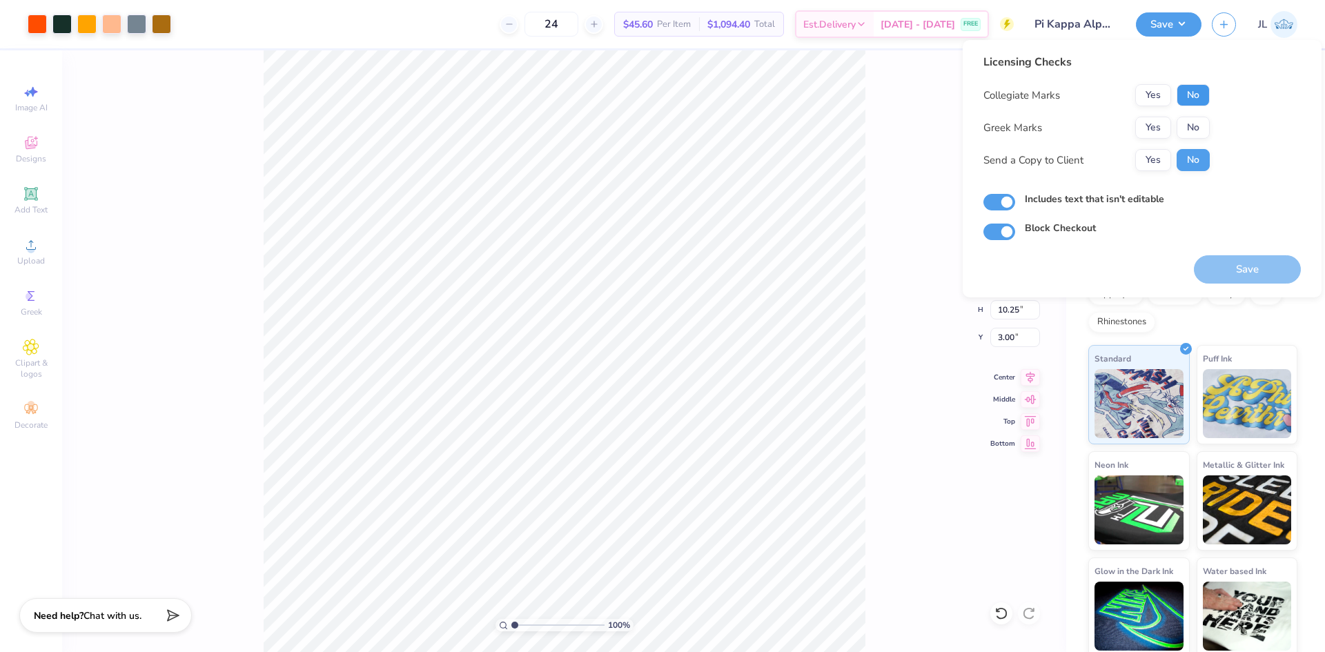
click at [1196, 101] on button "No" at bounding box center [1192, 95] width 33 height 22
click at [1152, 129] on button "Yes" at bounding box center [1153, 128] width 36 height 22
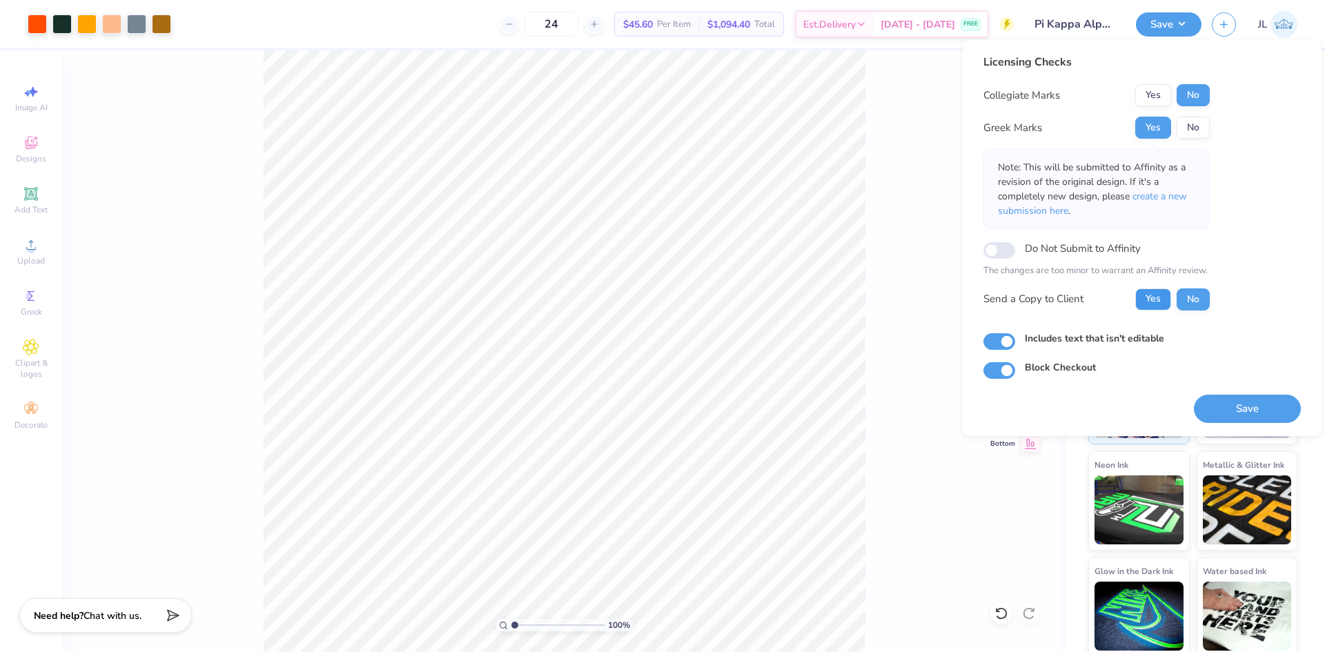
click at [1153, 297] on button "Yes" at bounding box center [1153, 299] width 36 height 22
click at [1262, 410] on button "Save" at bounding box center [1247, 409] width 107 height 28
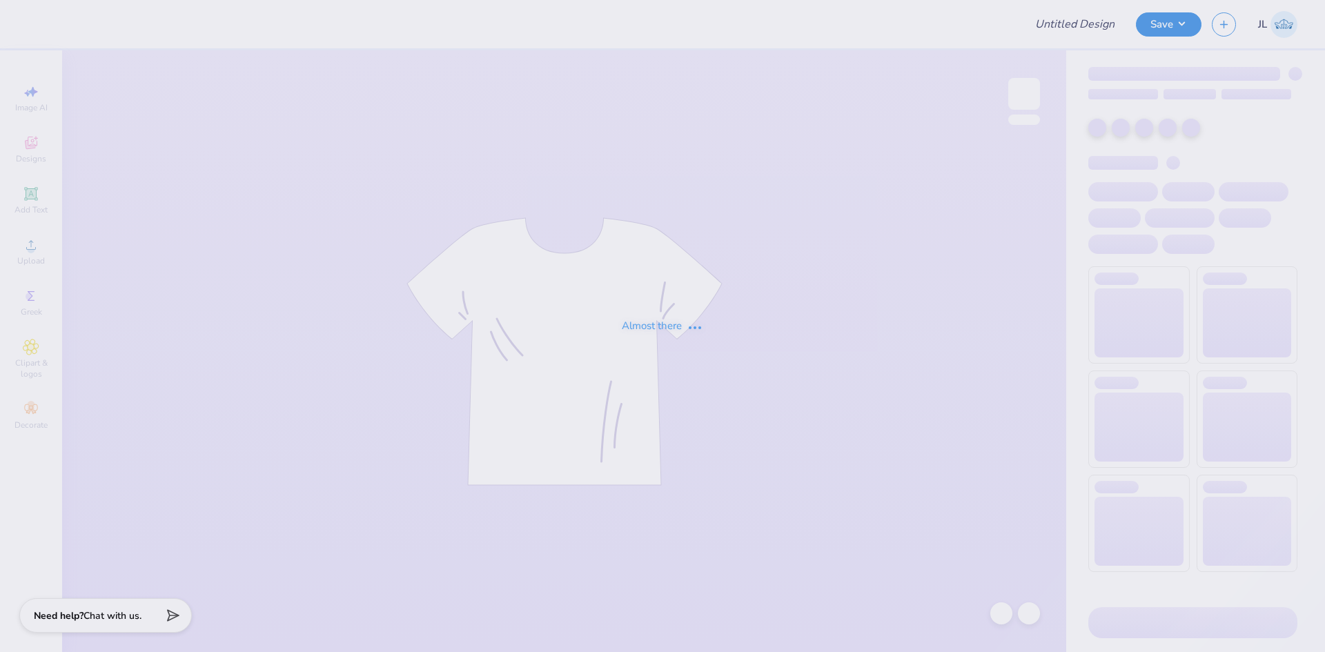
type input "Pi Kappa Alpha Merch 2025!"
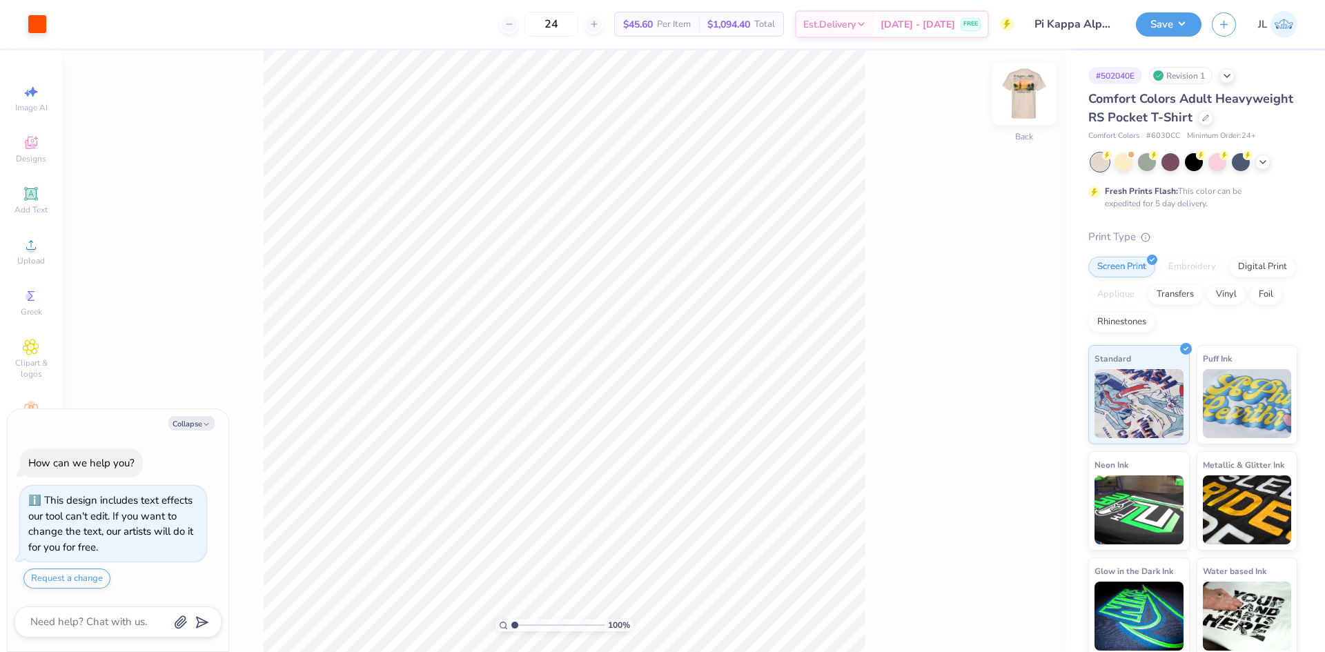
click at [1037, 99] on img at bounding box center [1023, 93] width 55 height 55
click at [30, 259] on span "Upload" at bounding box center [31, 260] width 28 height 11
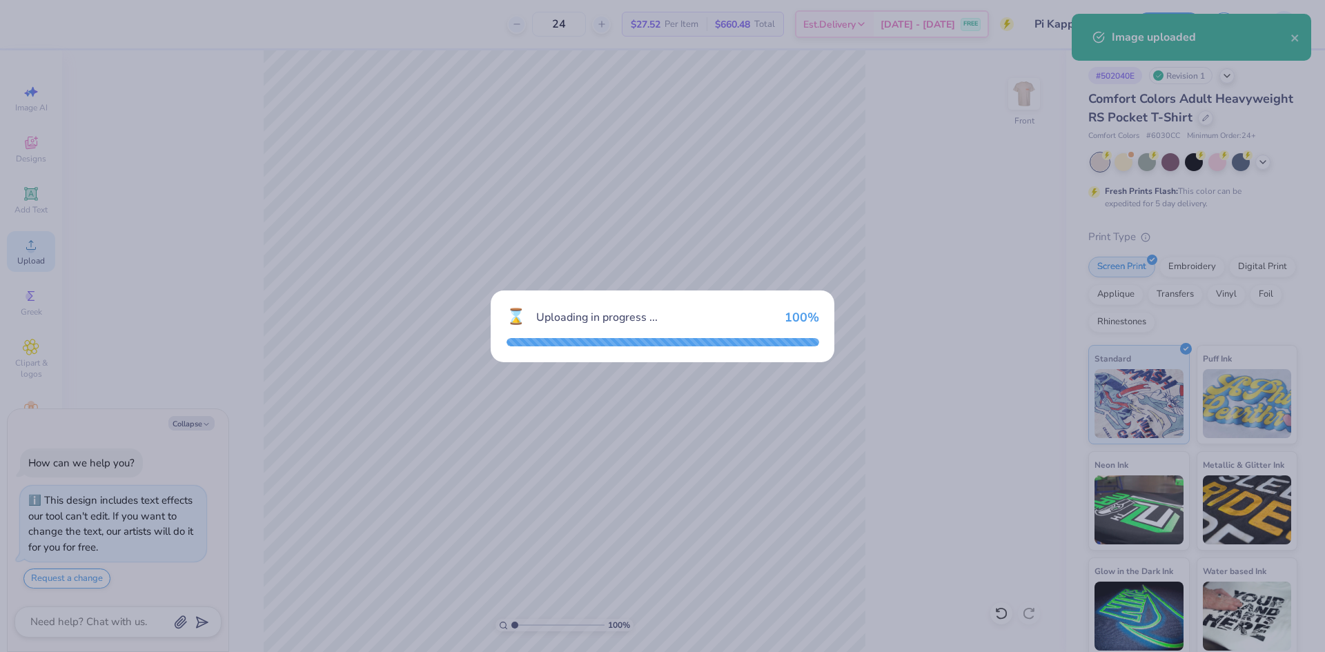
type textarea "x"
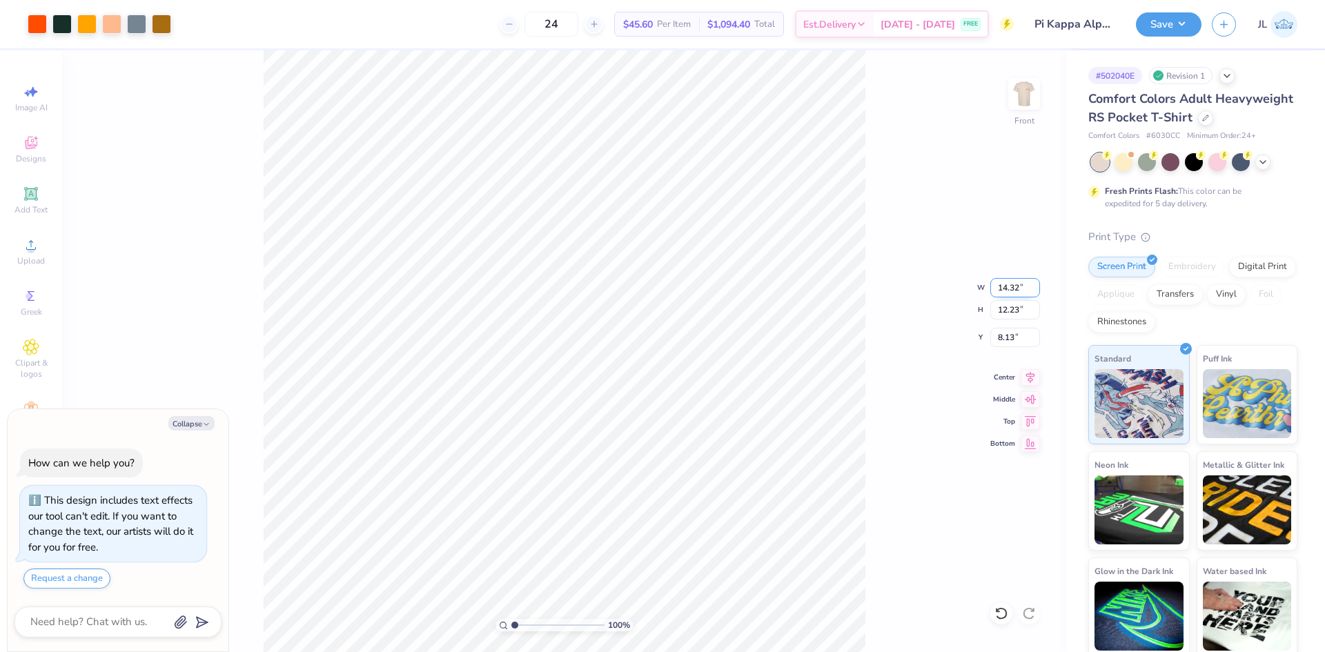
click at [1007, 295] on input "14.32" at bounding box center [1015, 287] width 50 height 19
type input "12"
type textarea "x"
type input "12.00"
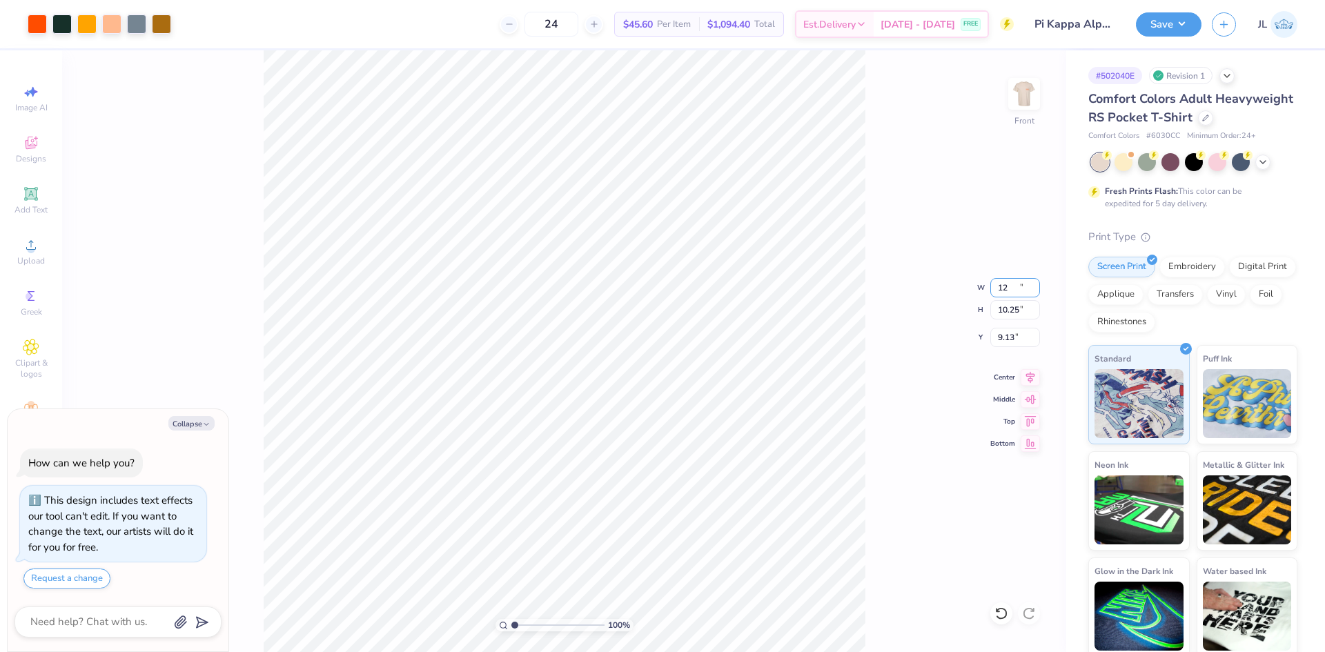
type input "10.25"
click at [1000, 335] on input "9.13" at bounding box center [1015, 337] width 50 height 19
type input "3"
type textarea "x"
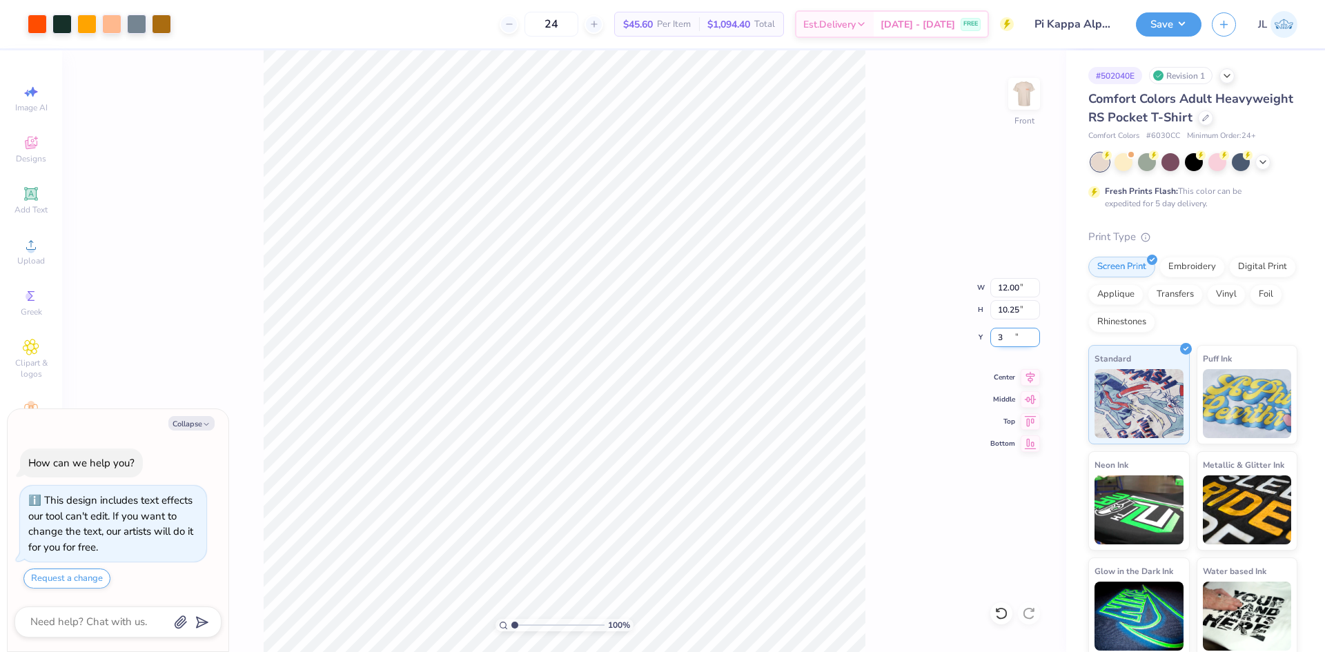
type input "3.00"
click at [1023, 110] on img at bounding box center [1023, 93] width 55 height 55
click at [43, 26] on div at bounding box center [37, 22] width 19 height 19
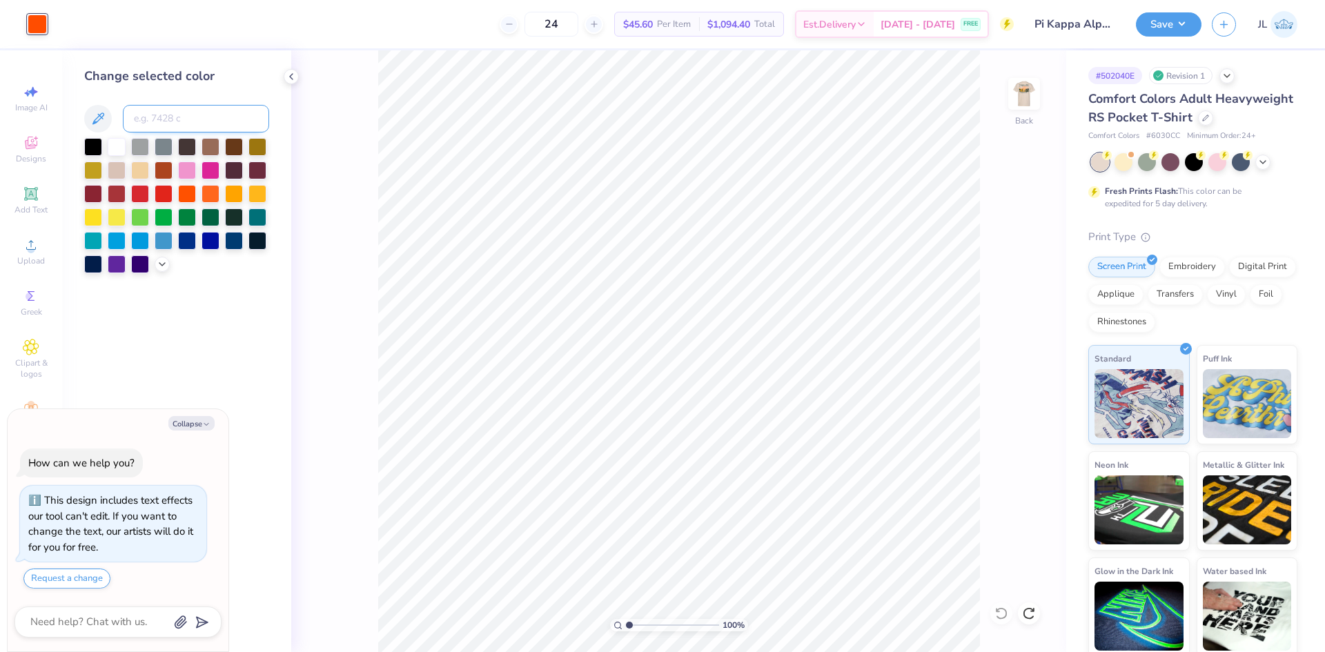
click at [170, 114] on input at bounding box center [196, 119] width 146 height 28
paste input
type textarea "x"
click at [377, 136] on div "100 % Back" at bounding box center [678, 351] width 775 height 602
click at [290, 77] on polyline at bounding box center [291, 77] width 3 height 6
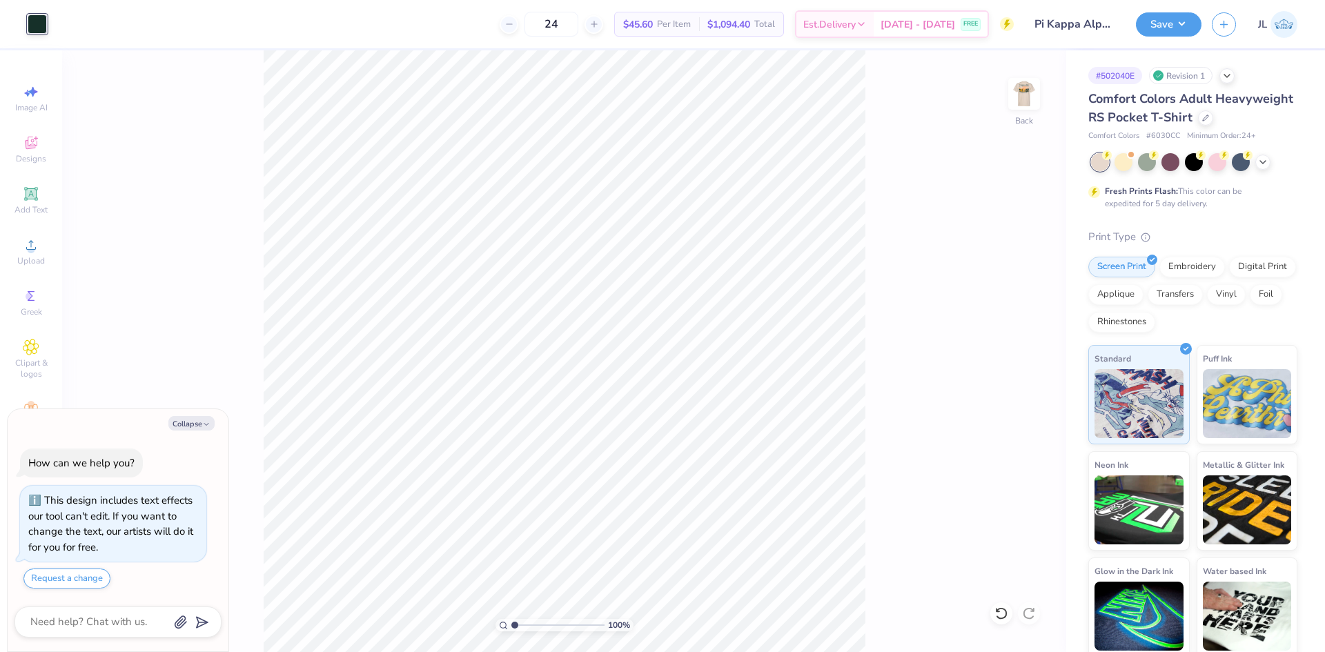
drag, startPoint x: 1032, startPoint y: 100, endPoint x: 922, endPoint y: 651, distance: 561.4
click at [1032, 99] on img at bounding box center [1024, 94] width 28 height 28
click at [164, 101] on div "100 % Front" at bounding box center [564, 351] width 1004 height 602
click at [1022, 97] on img at bounding box center [1023, 93] width 55 height 55
click at [1169, 25] on button "Save" at bounding box center [1169, 22] width 66 height 24
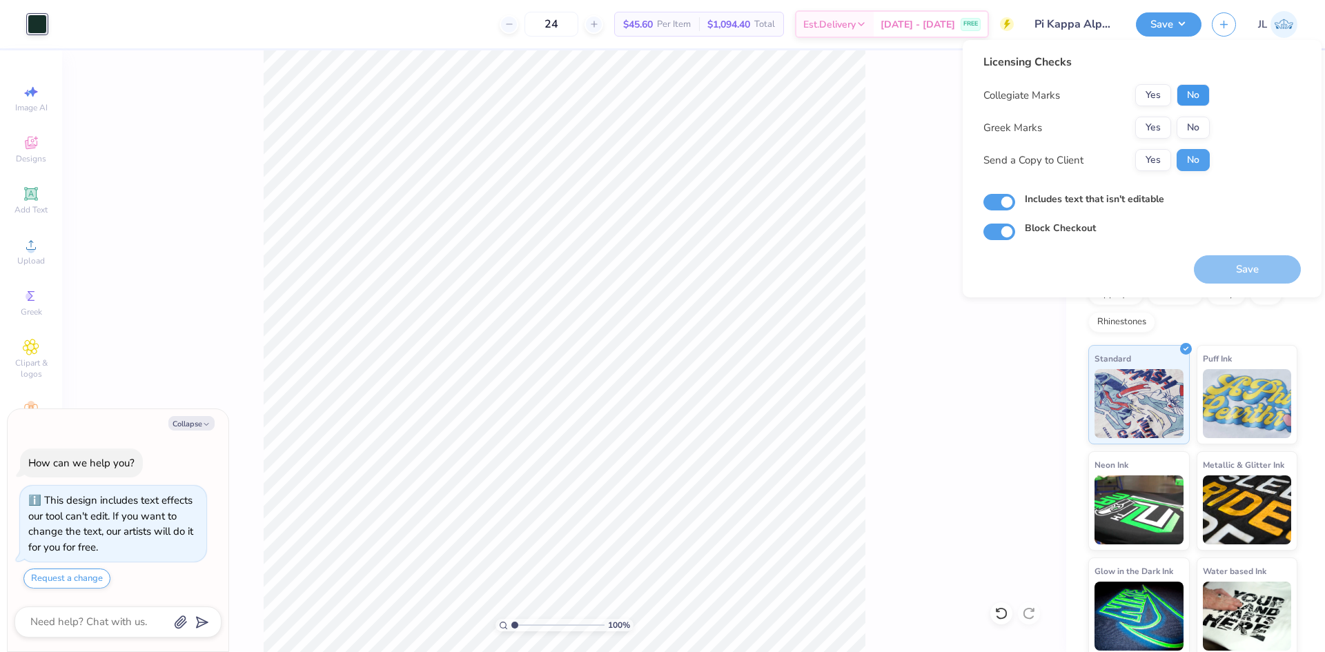
click at [1198, 99] on button "No" at bounding box center [1192, 95] width 33 height 22
click at [1144, 129] on button "Yes" at bounding box center [1153, 128] width 36 height 22
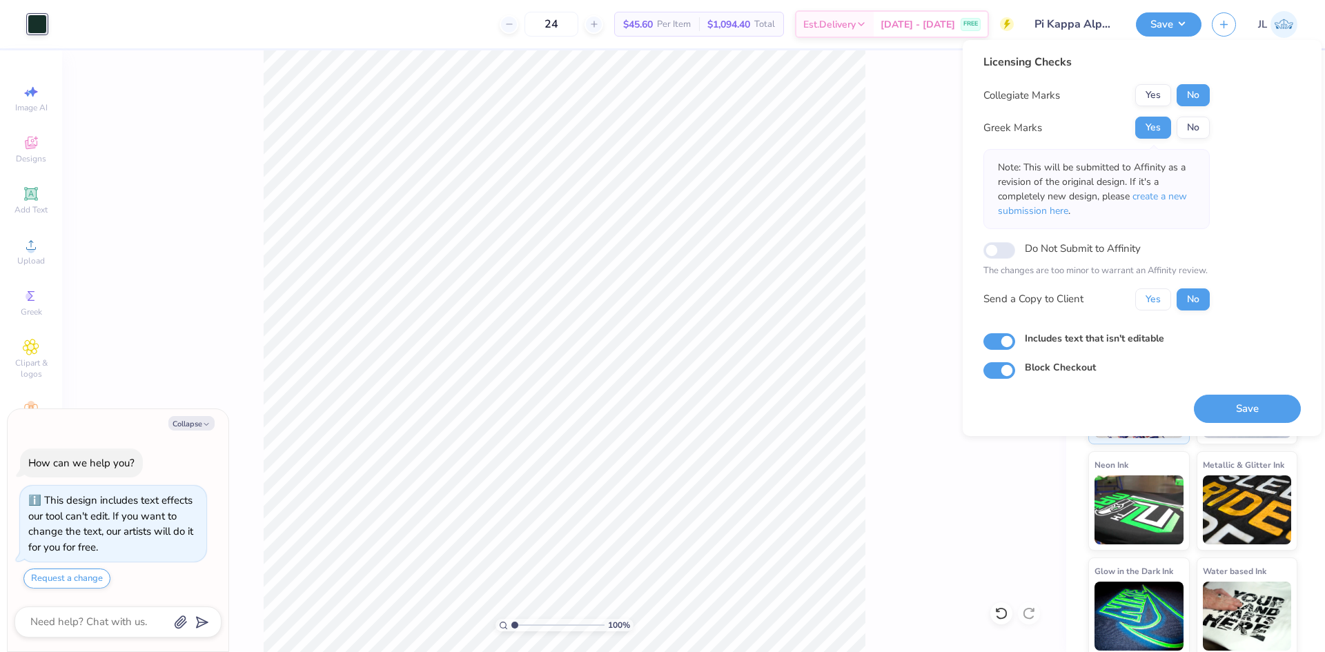
drag, startPoint x: 1152, startPoint y: 306, endPoint x: 1171, endPoint y: 348, distance: 46.0
click at [1152, 305] on button "Yes" at bounding box center [1153, 299] width 36 height 22
click at [1238, 404] on button "Save" at bounding box center [1247, 409] width 107 height 28
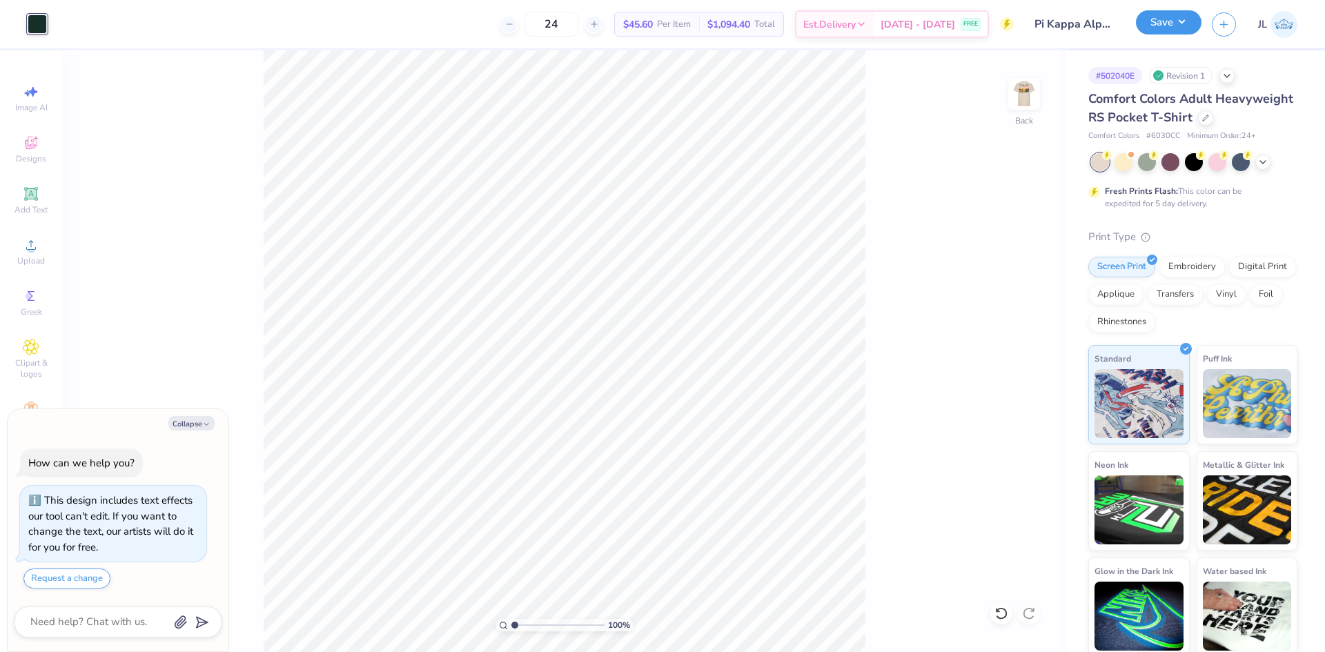
click at [1179, 24] on button "Save" at bounding box center [1169, 22] width 66 height 24
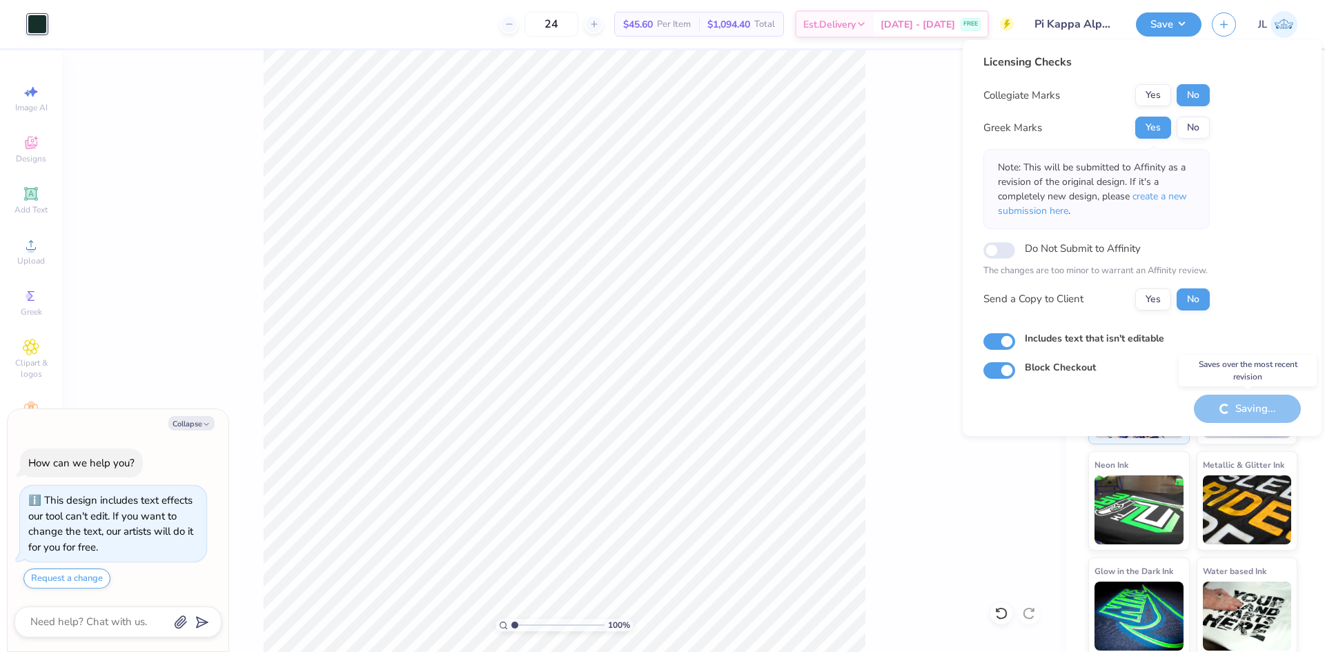
click at [1257, 405] on div "Saving..." at bounding box center [1247, 409] width 107 height 28
type textarea "x"
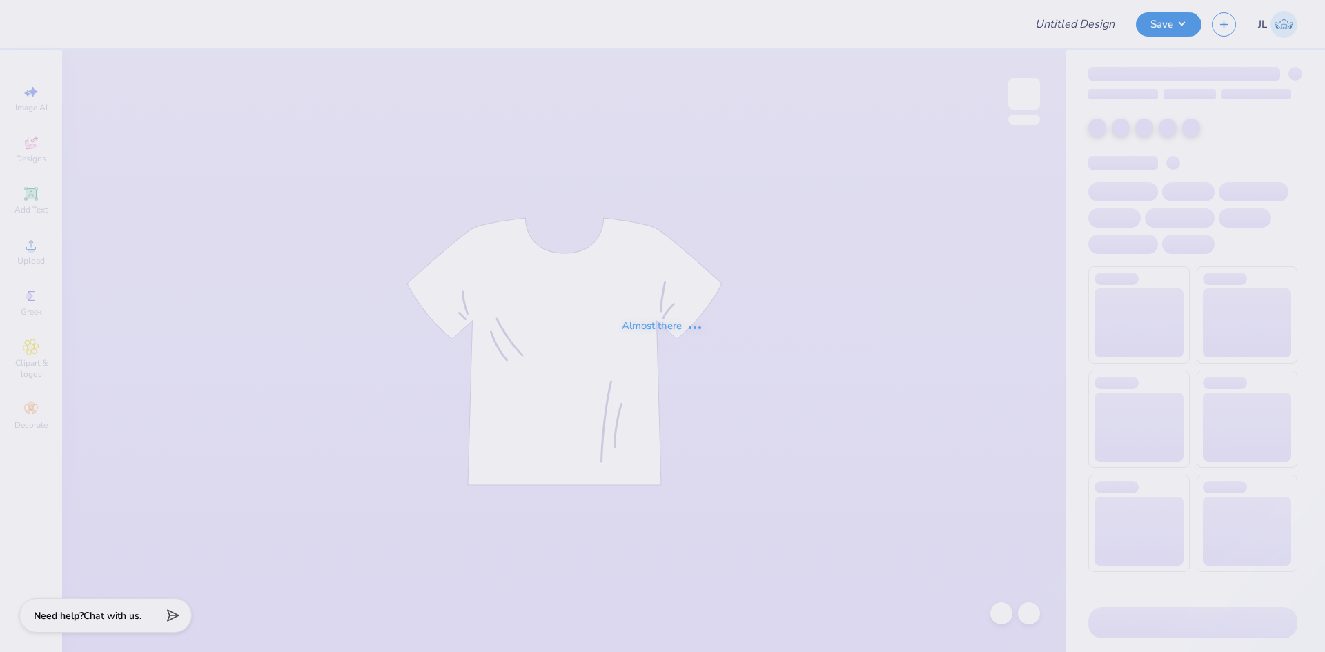
type input "Pi Kappa Alpha Merch 2025!"
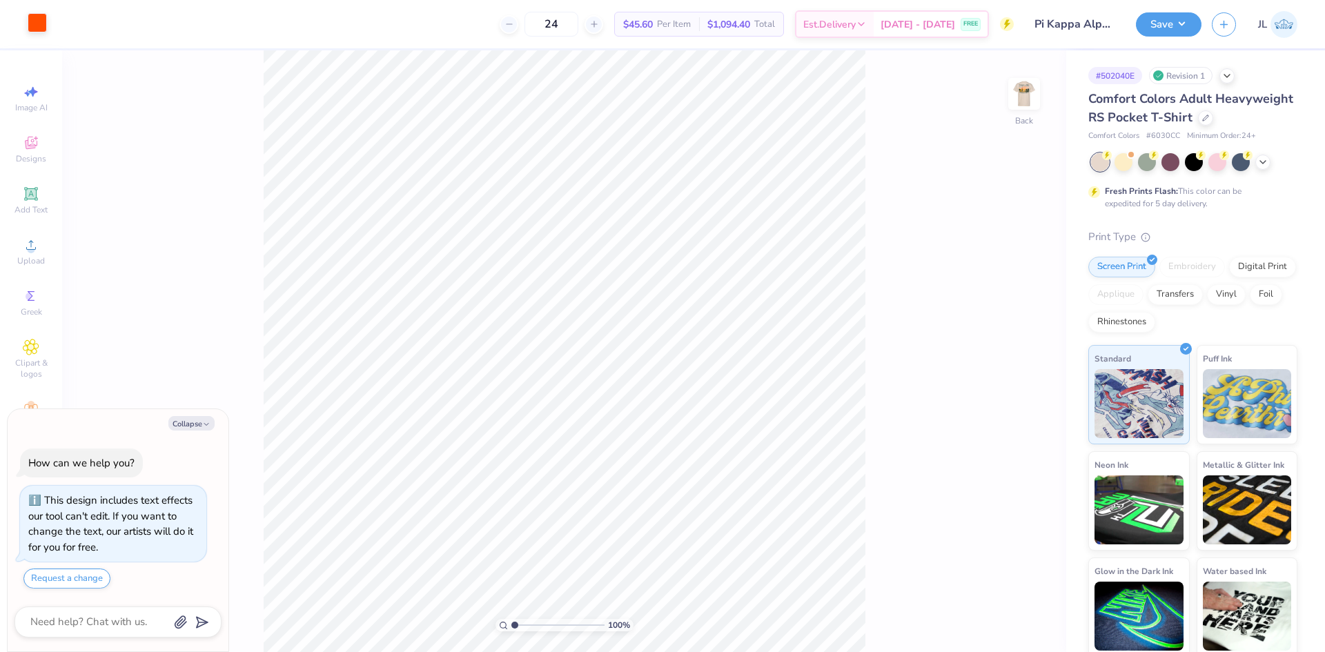
click at [43, 32] on div at bounding box center [37, 22] width 19 height 19
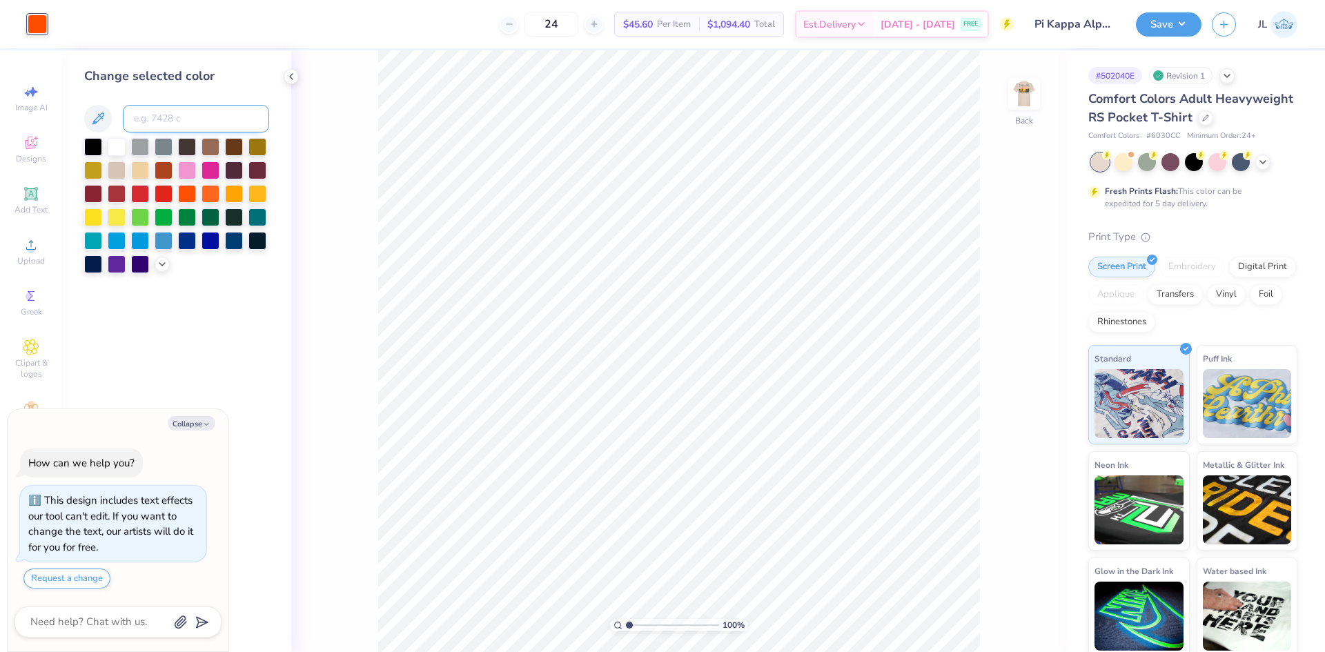
click at [155, 121] on input at bounding box center [196, 119] width 146 height 28
paste input
type textarea "x"
click at [293, 79] on icon at bounding box center [291, 76] width 11 height 11
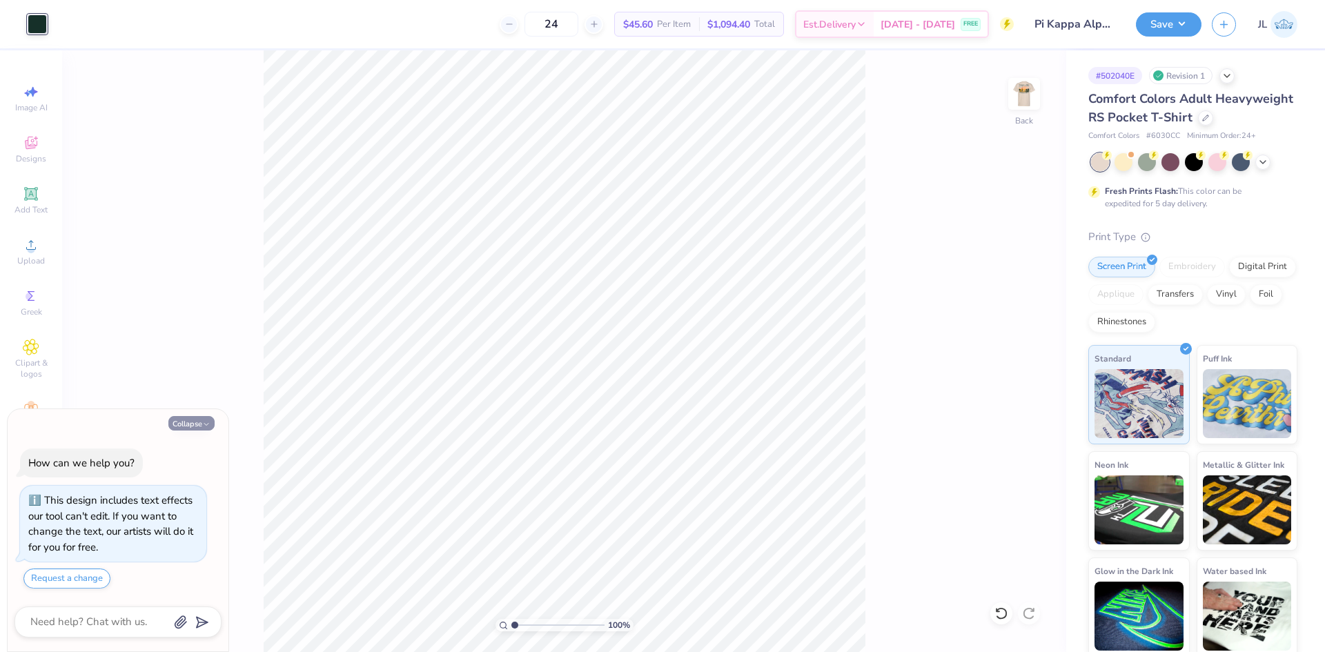
click at [207, 426] on icon "button" at bounding box center [206, 424] width 8 height 8
type textarea "x"
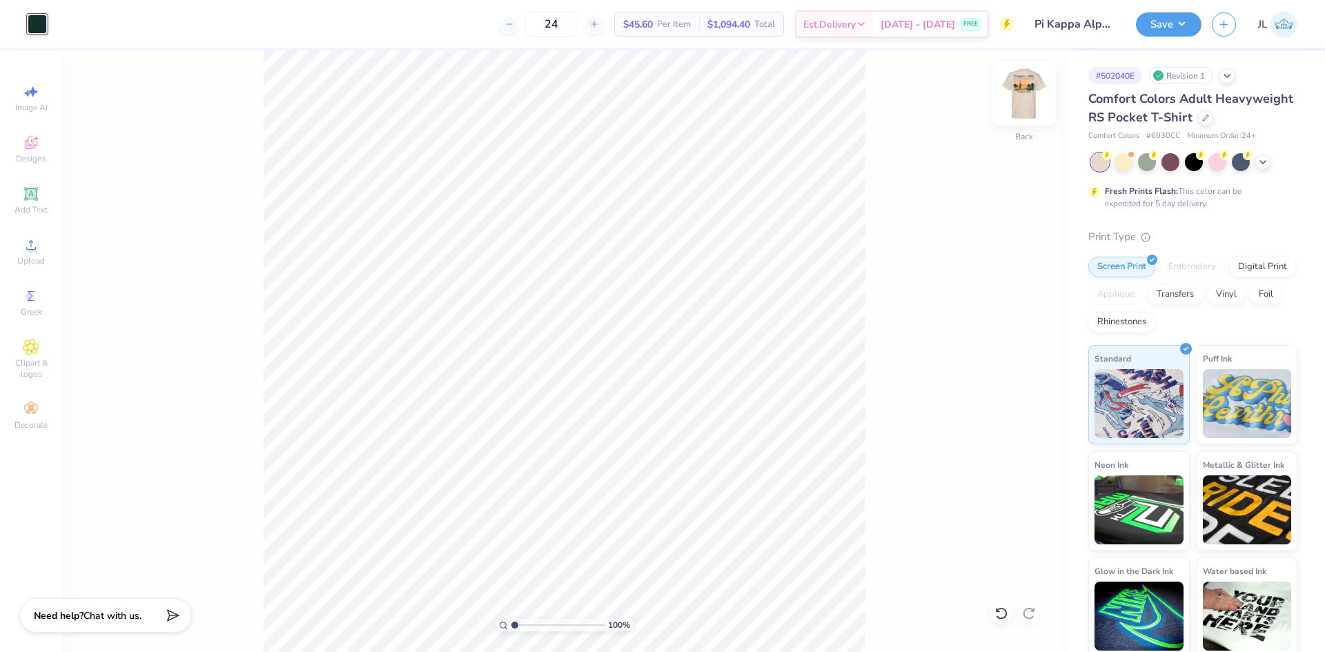
click at [1020, 95] on img at bounding box center [1023, 93] width 55 height 55
click at [30, 239] on icon at bounding box center [31, 245] width 17 height 17
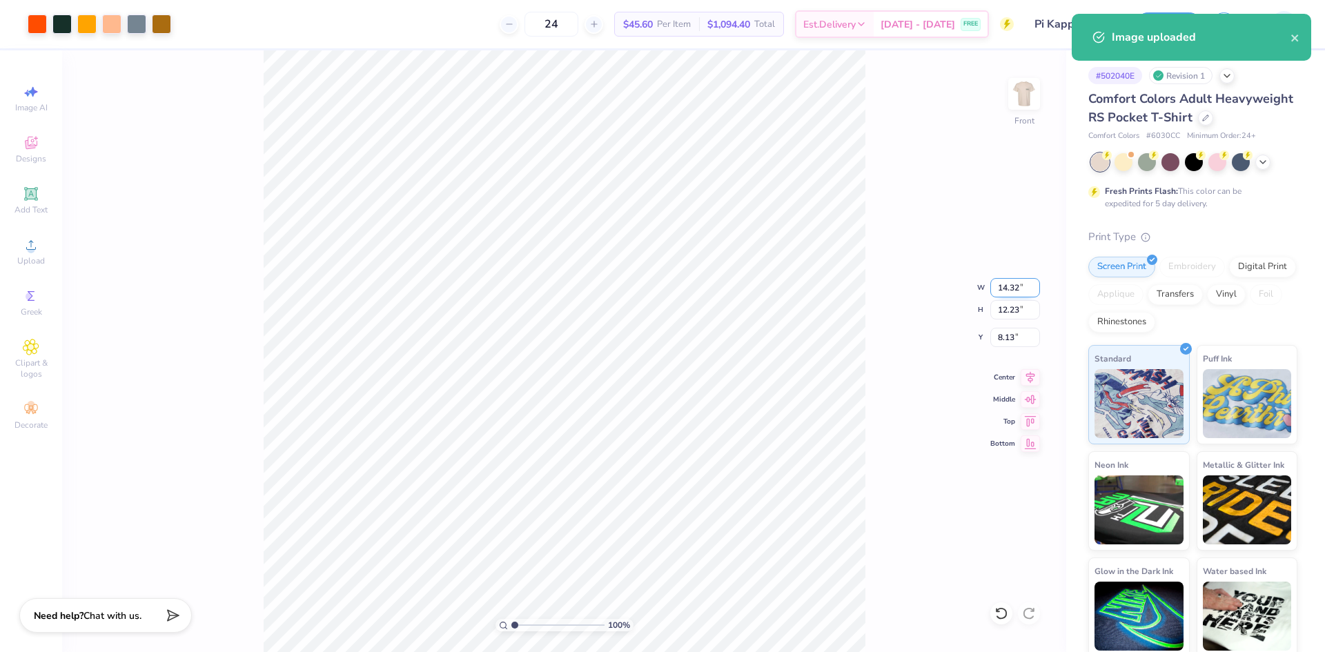
click at [1005, 291] on input "14.32" at bounding box center [1015, 287] width 50 height 19
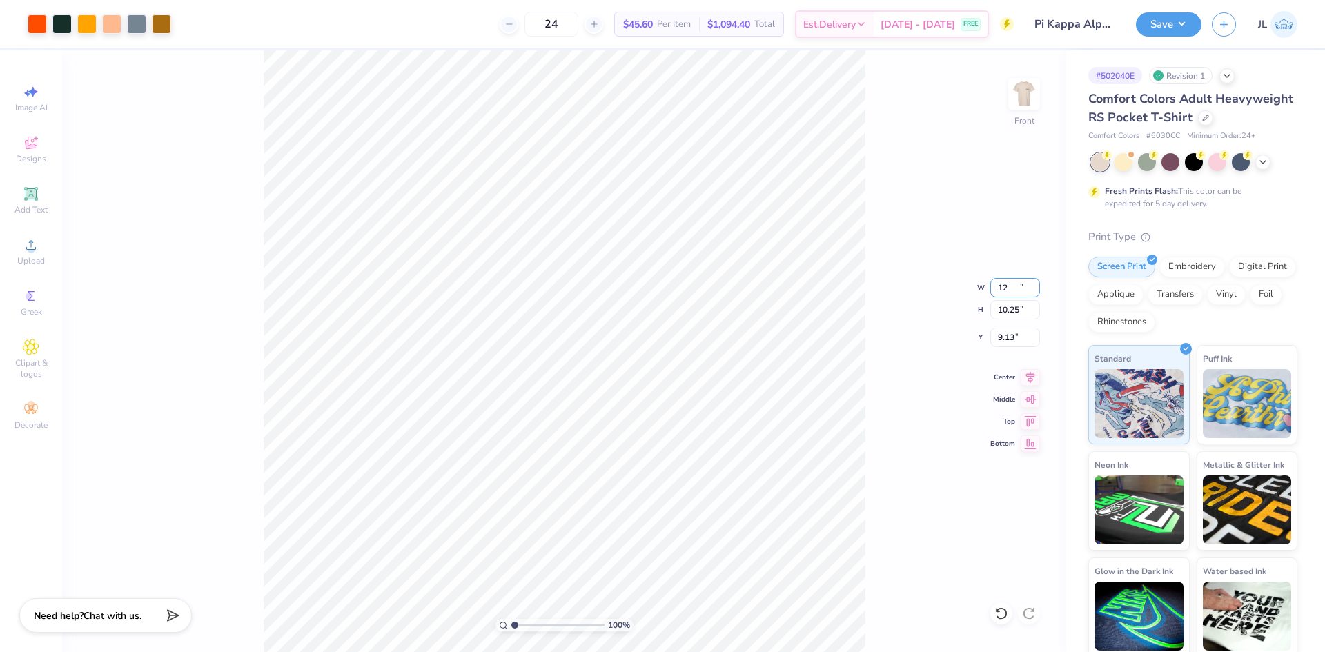
type input "12.00"
type input "10.25"
click at [1003, 337] on input "9.13" at bounding box center [1015, 337] width 50 height 19
type input "3.00"
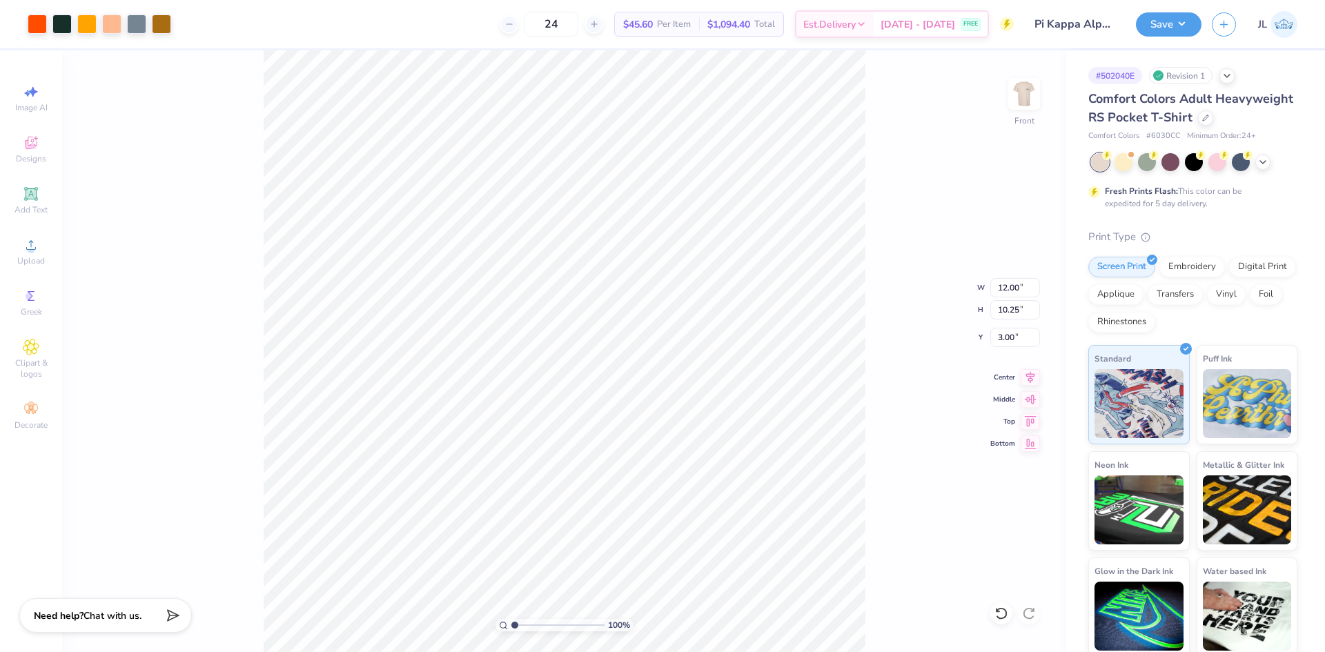
click at [985, 243] on div "100 % Front W 12.00 12.00 " H 10.25 10.25 " Y 3.00 3.00 " Center Middle Top Bot…" at bounding box center [564, 351] width 1004 height 602
click at [1165, 26] on button "Save" at bounding box center [1169, 22] width 66 height 24
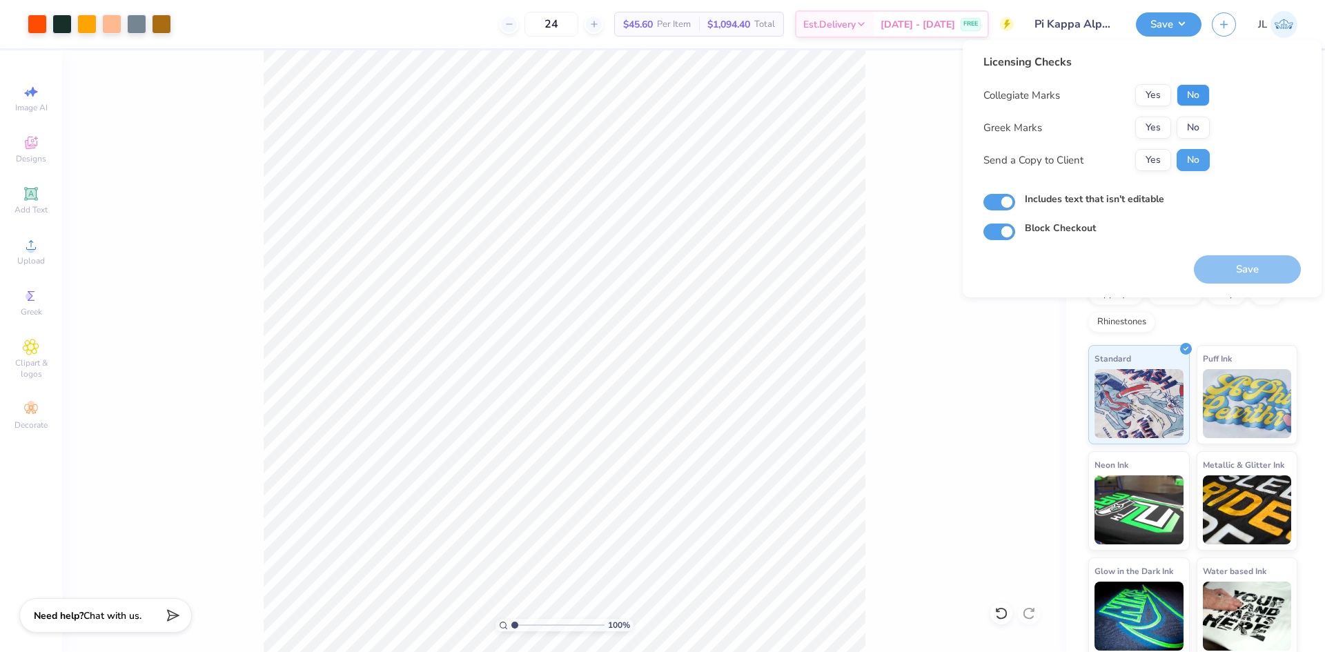
click at [1185, 95] on button "No" at bounding box center [1192, 95] width 33 height 22
click at [1155, 124] on button "Yes" at bounding box center [1153, 128] width 36 height 22
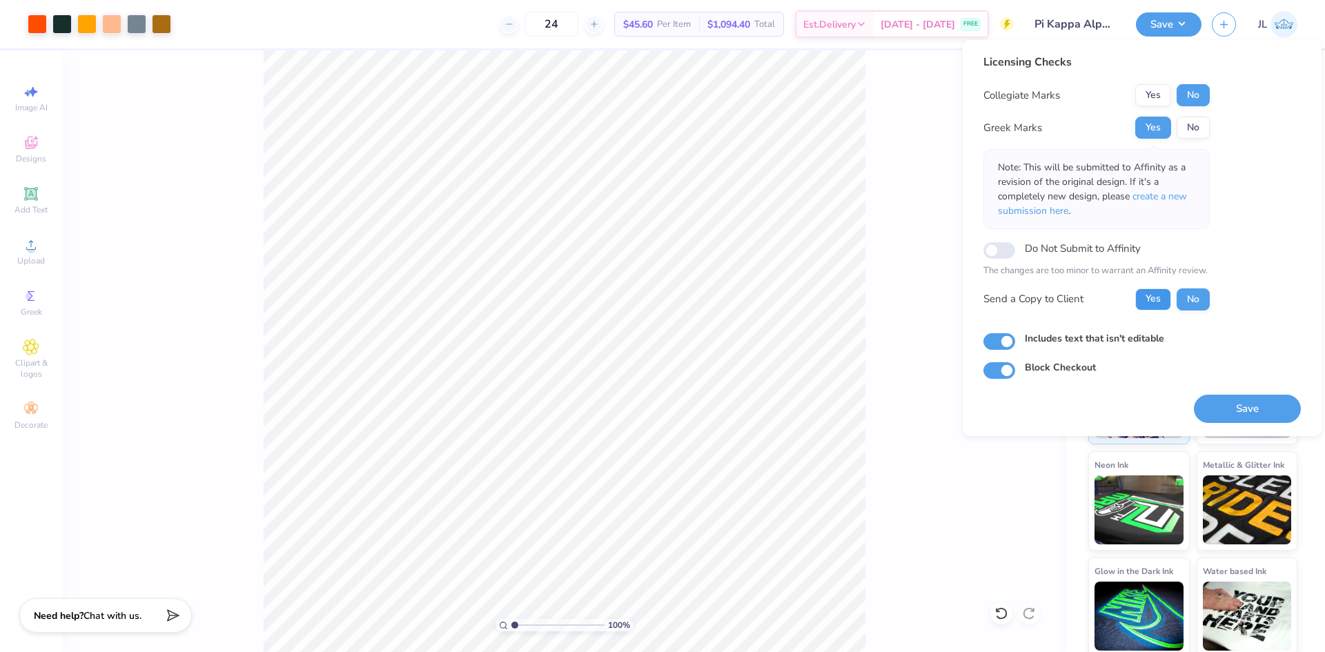
click at [1154, 299] on button "Yes" at bounding box center [1153, 299] width 36 height 22
click at [1251, 415] on button "Save" at bounding box center [1247, 409] width 107 height 28
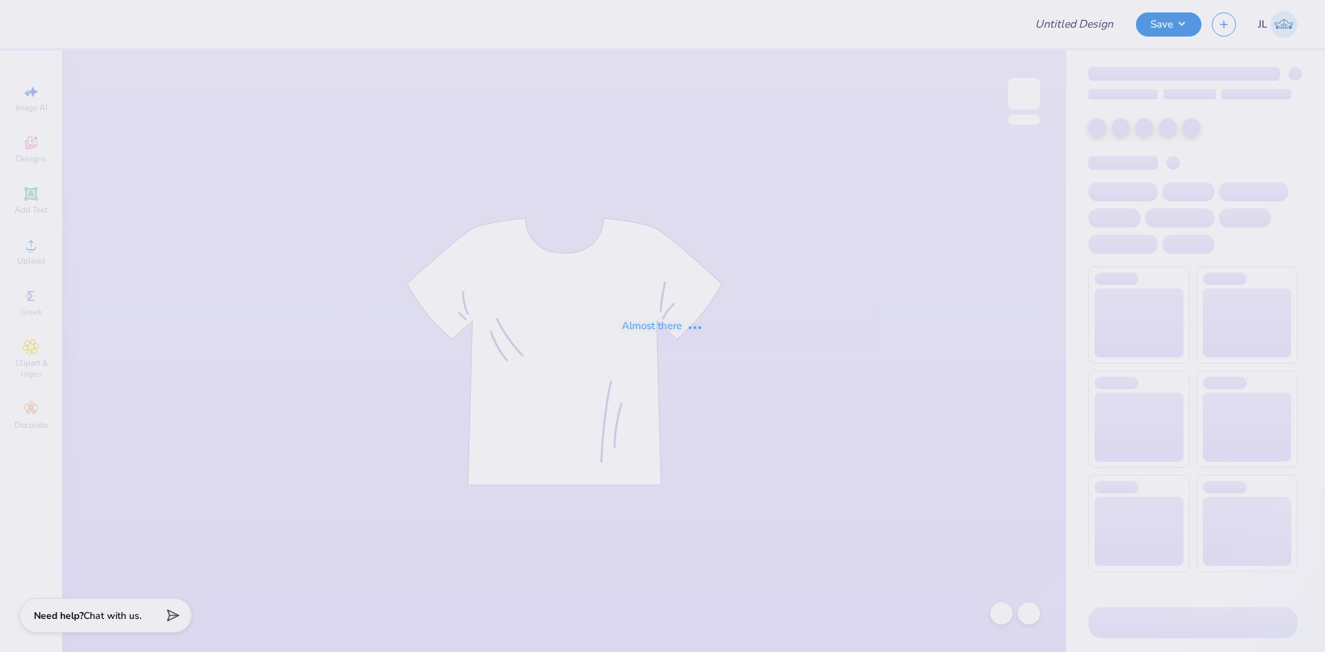
type input "Pi Kappa Alpha Merch 2025!"
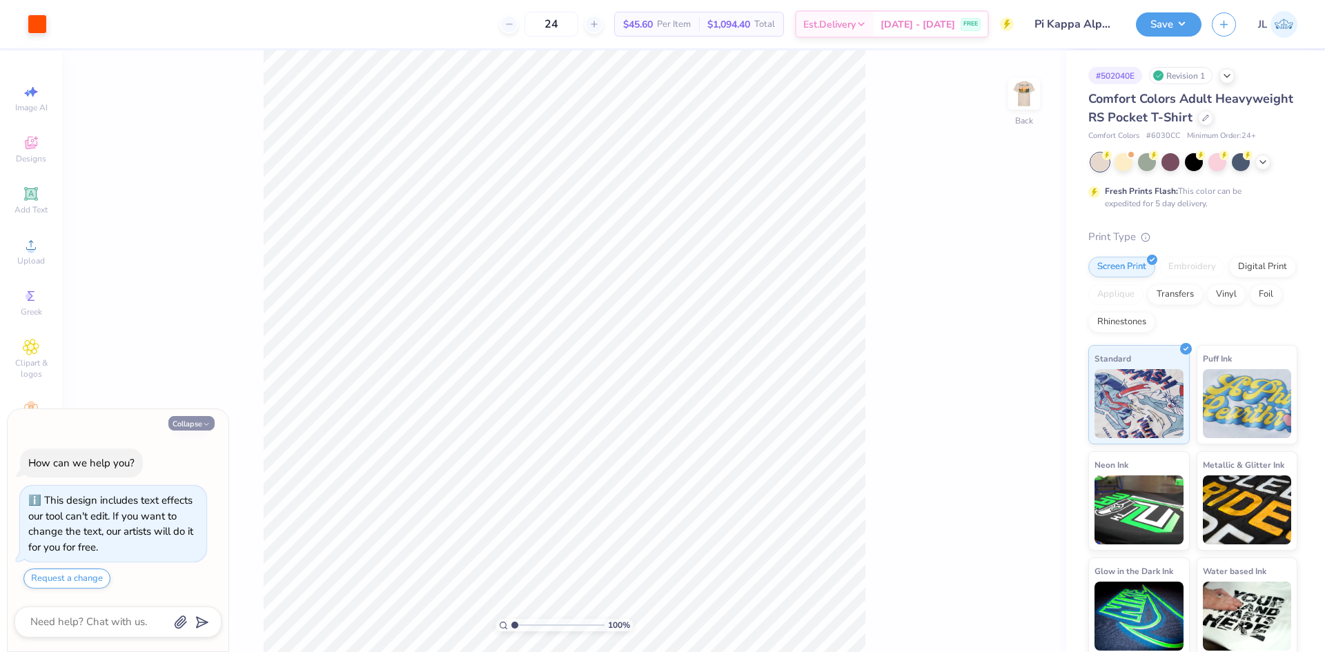
click at [198, 424] on button "Collapse" at bounding box center [191, 423] width 46 height 14
type textarea "x"
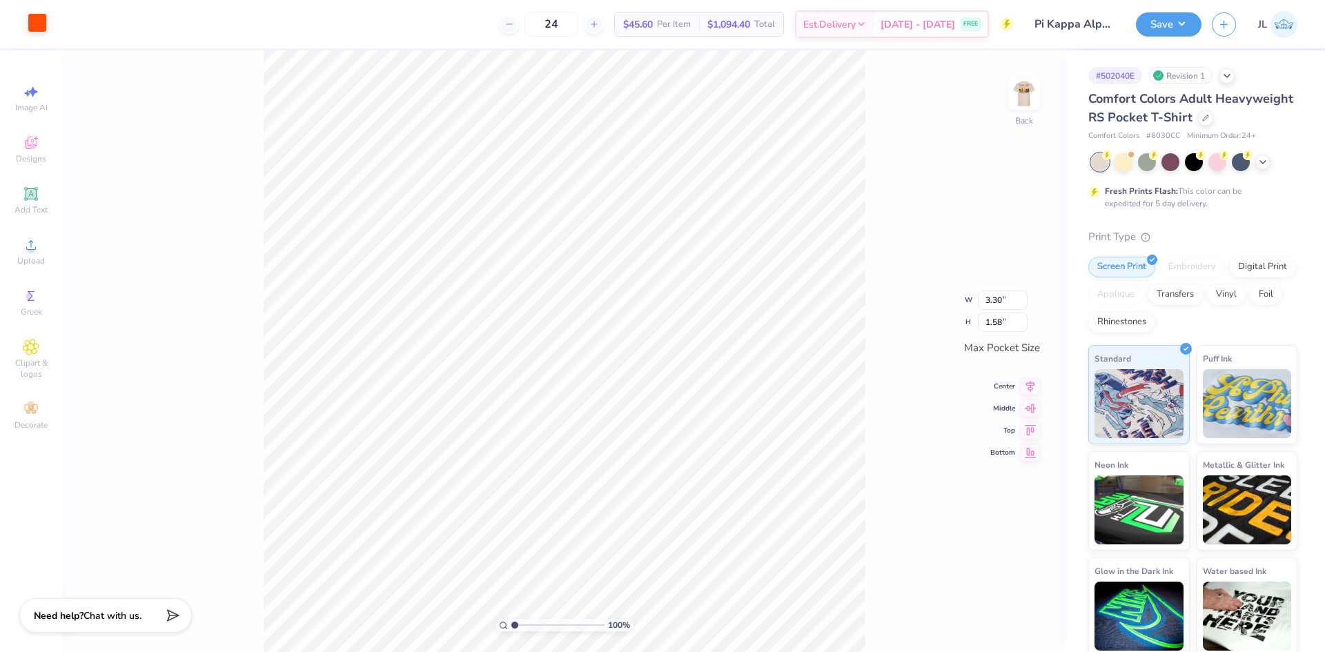
click at [37, 31] on div at bounding box center [37, 22] width 19 height 19
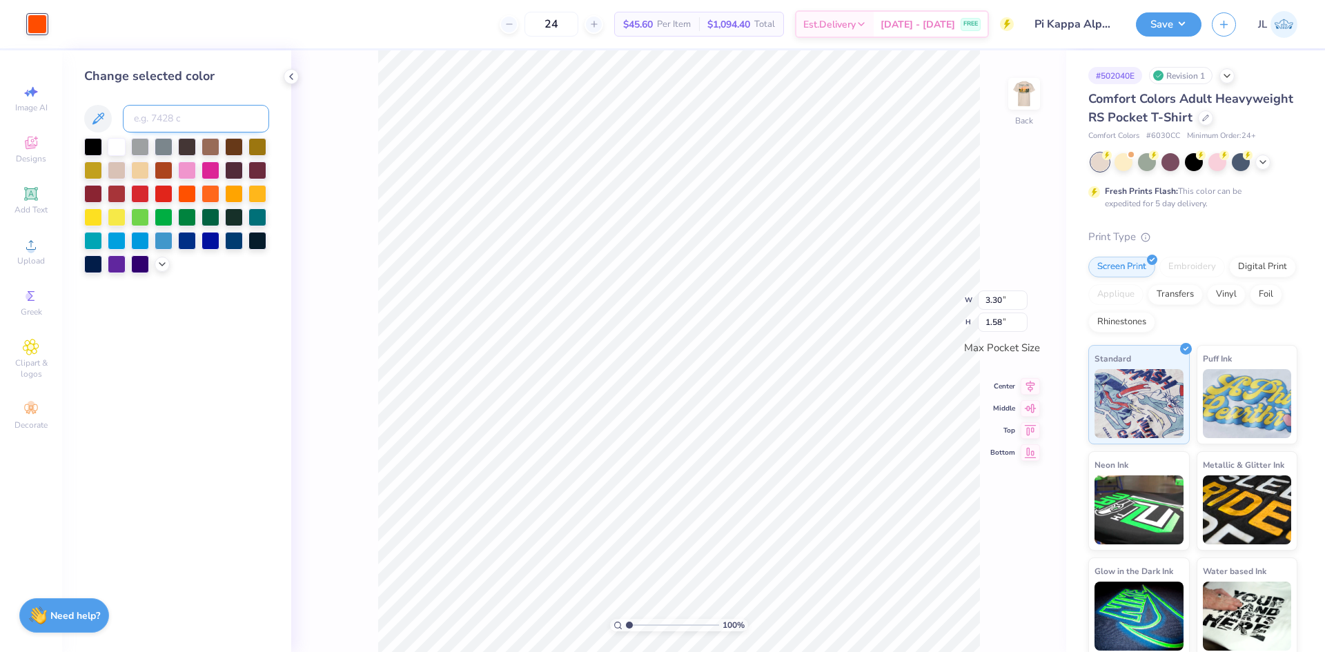
click at [166, 115] on input at bounding box center [196, 119] width 146 height 28
paste input
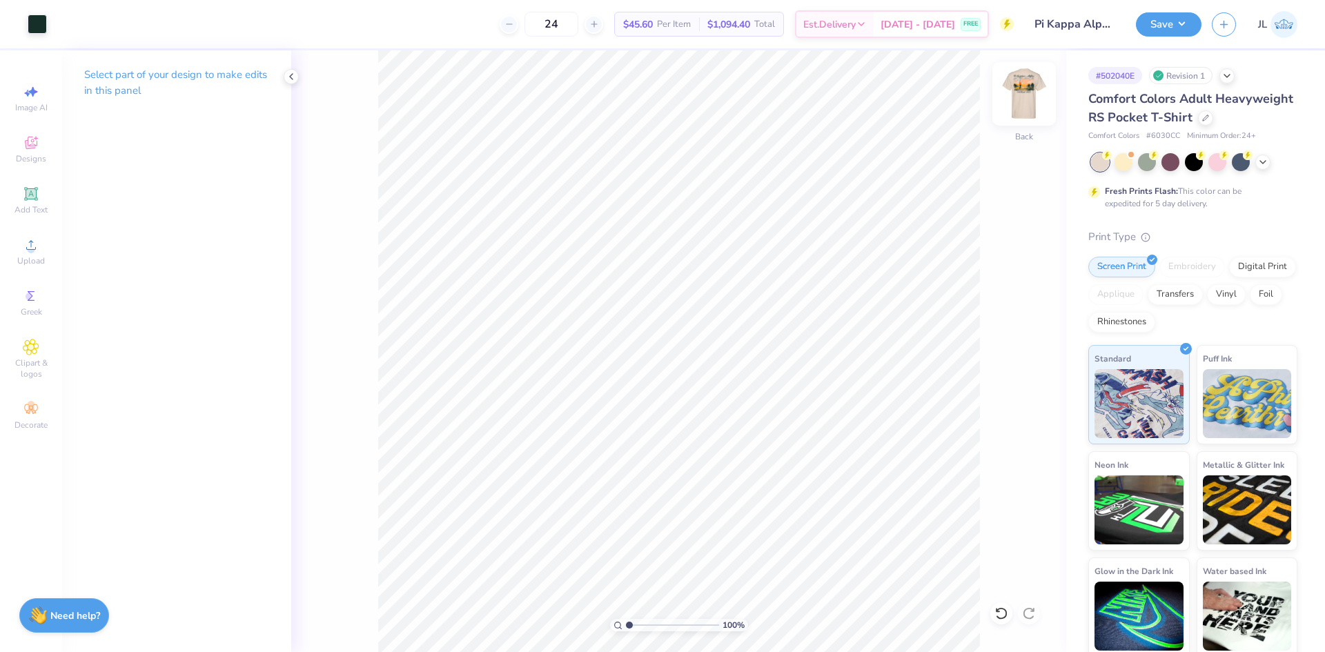
click at [1020, 85] on img at bounding box center [1023, 93] width 55 height 55
click at [29, 250] on icon at bounding box center [31, 245] width 10 height 10
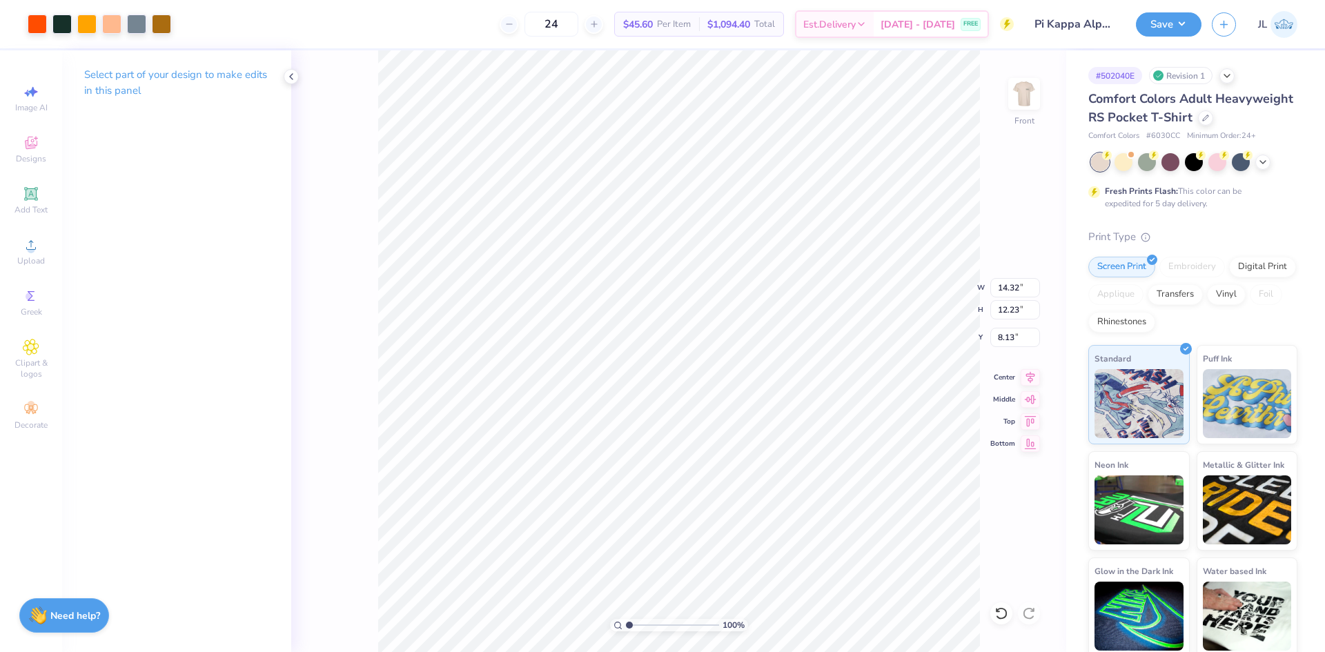
drag, startPoint x: 629, startPoint y: 624, endPoint x: 654, endPoint y: 619, distance: 25.3
click at [654, 619] on input "range" at bounding box center [672, 625] width 93 height 12
drag, startPoint x: 652, startPoint y: 624, endPoint x: 604, endPoint y: 623, distance: 48.3
type input "1"
click at [626, 623] on input "range" at bounding box center [672, 625] width 93 height 12
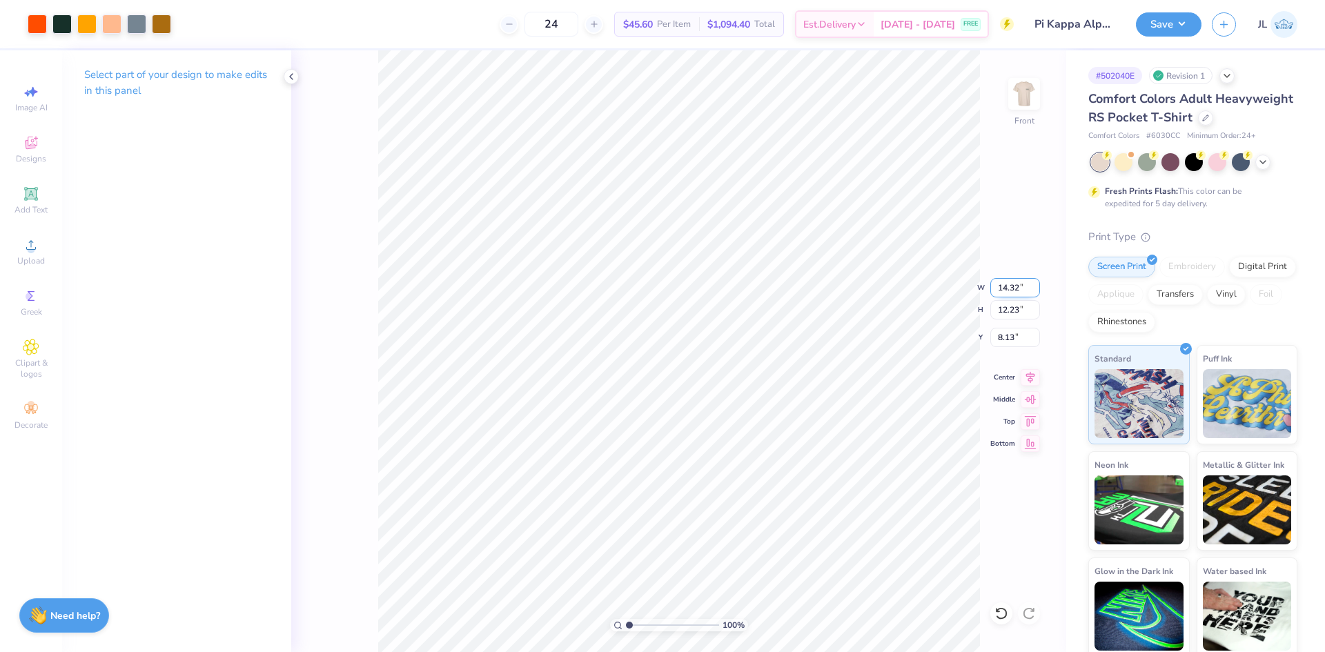
click at [1007, 295] on input "14.32" at bounding box center [1015, 287] width 50 height 19
click at [1005, 289] on input "12" at bounding box center [1015, 287] width 50 height 19
type input "11.00"
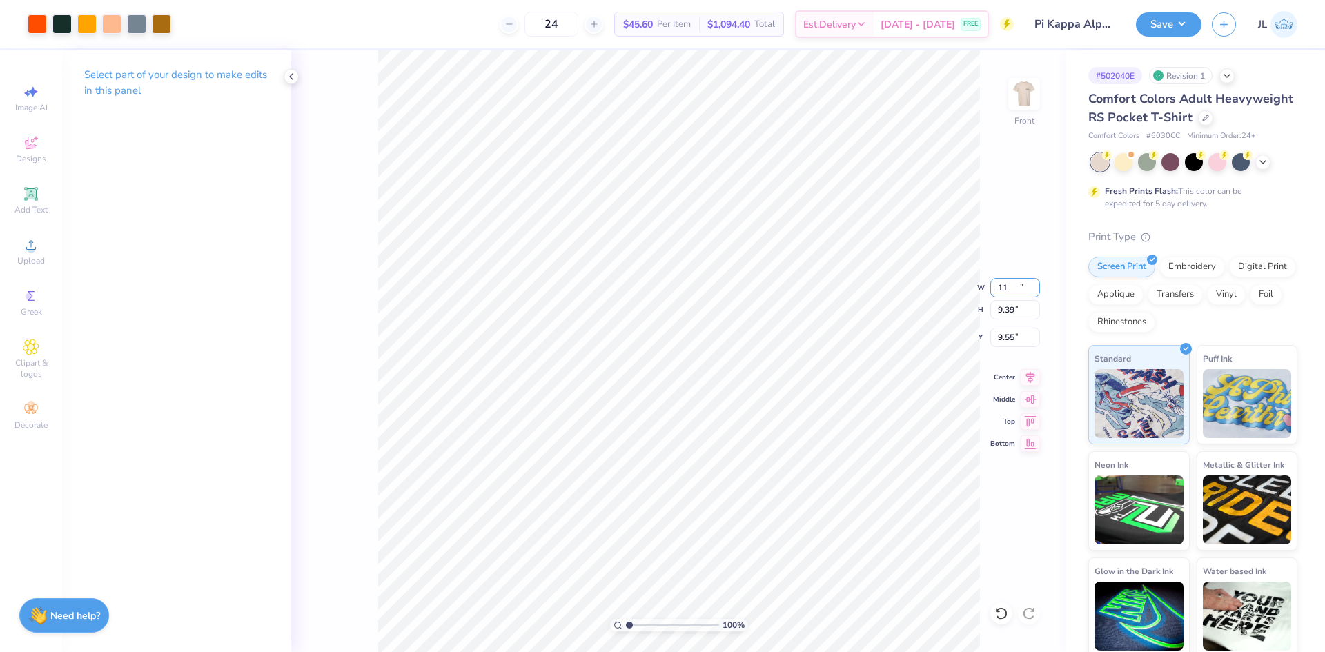
type input "9.39"
click at [994, 329] on input "9.55" at bounding box center [1015, 337] width 50 height 19
click at [999, 333] on input "9.55" at bounding box center [1015, 337] width 50 height 19
type input "3.00"
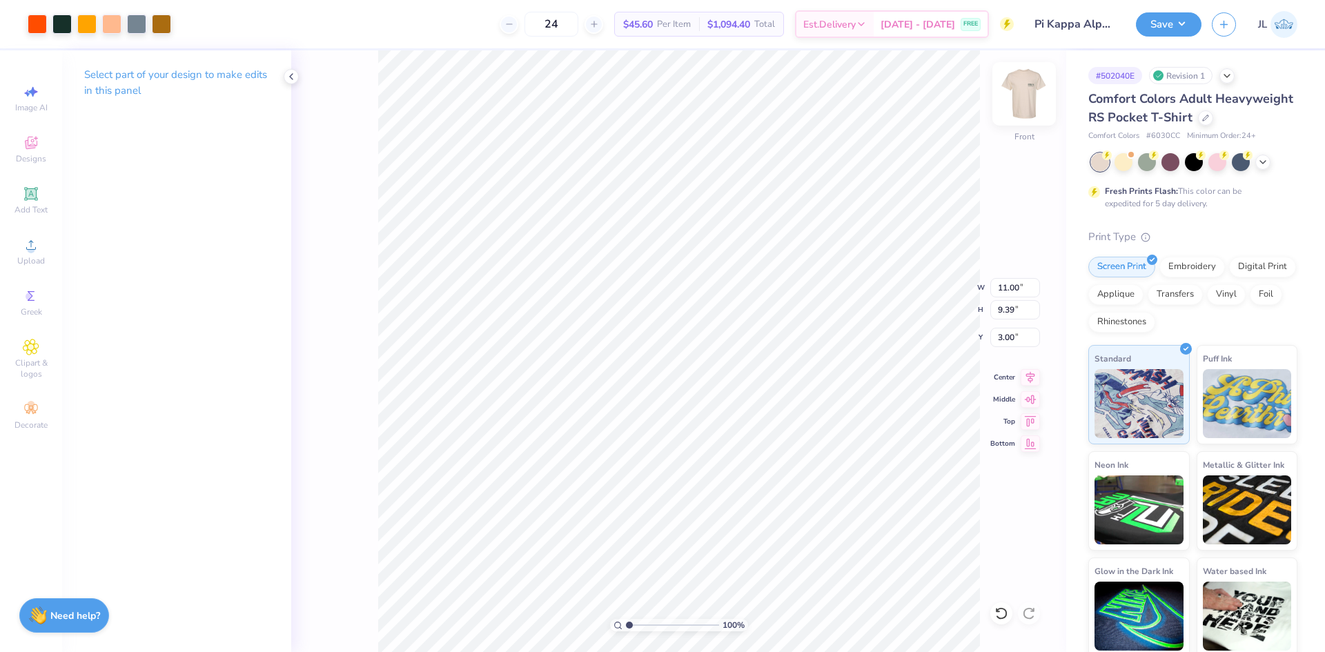
click at [1025, 105] on img at bounding box center [1023, 93] width 55 height 55
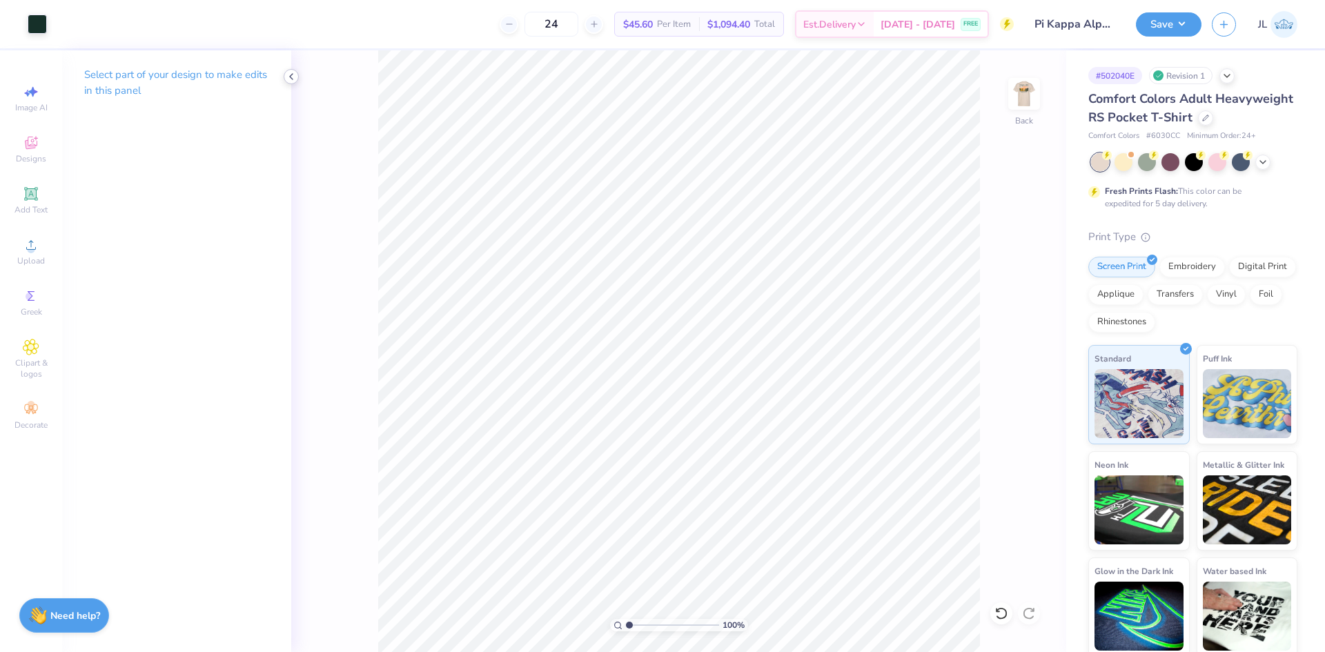
click at [295, 77] on icon at bounding box center [291, 76] width 11 height 11
click at [1178, 28] on button "Save" at bounding box center [1169, 22] width 66 height 24
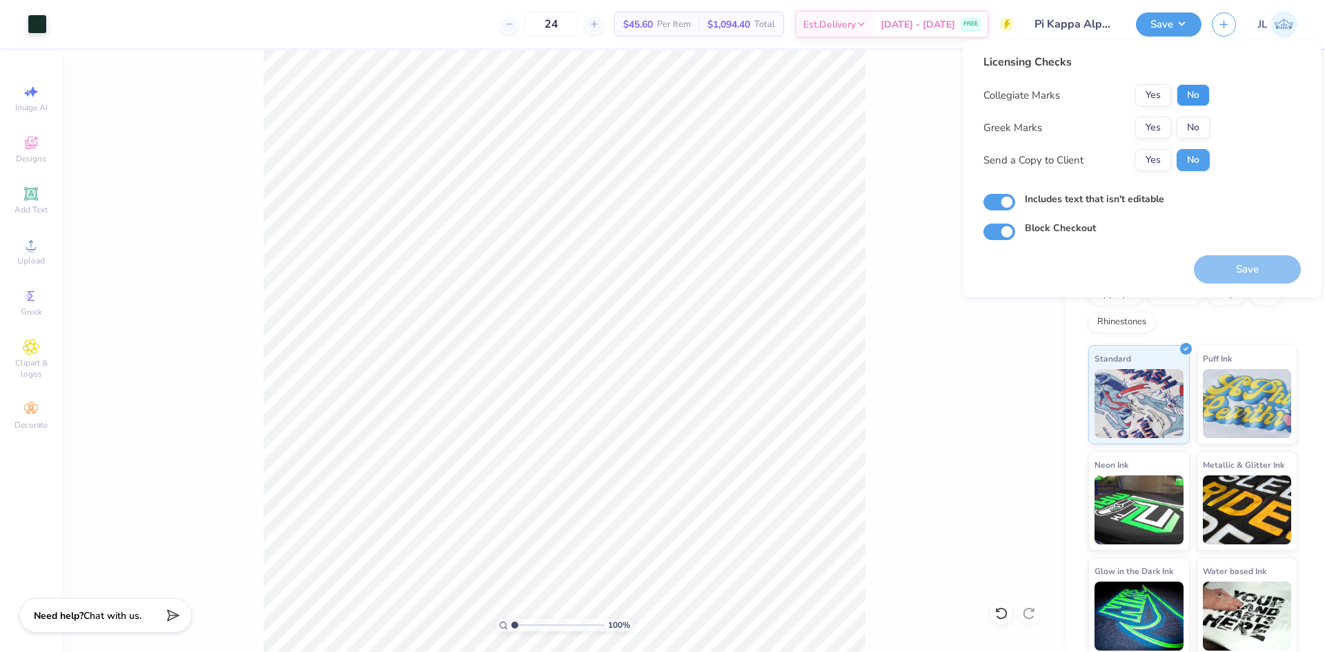
click at [1191, 97] on button "No" at bounding box center [1192, 95] width 33 height 22
click at [1154, 122] on button "Yes" at bounding box center [1153, 128] width 36 height 22
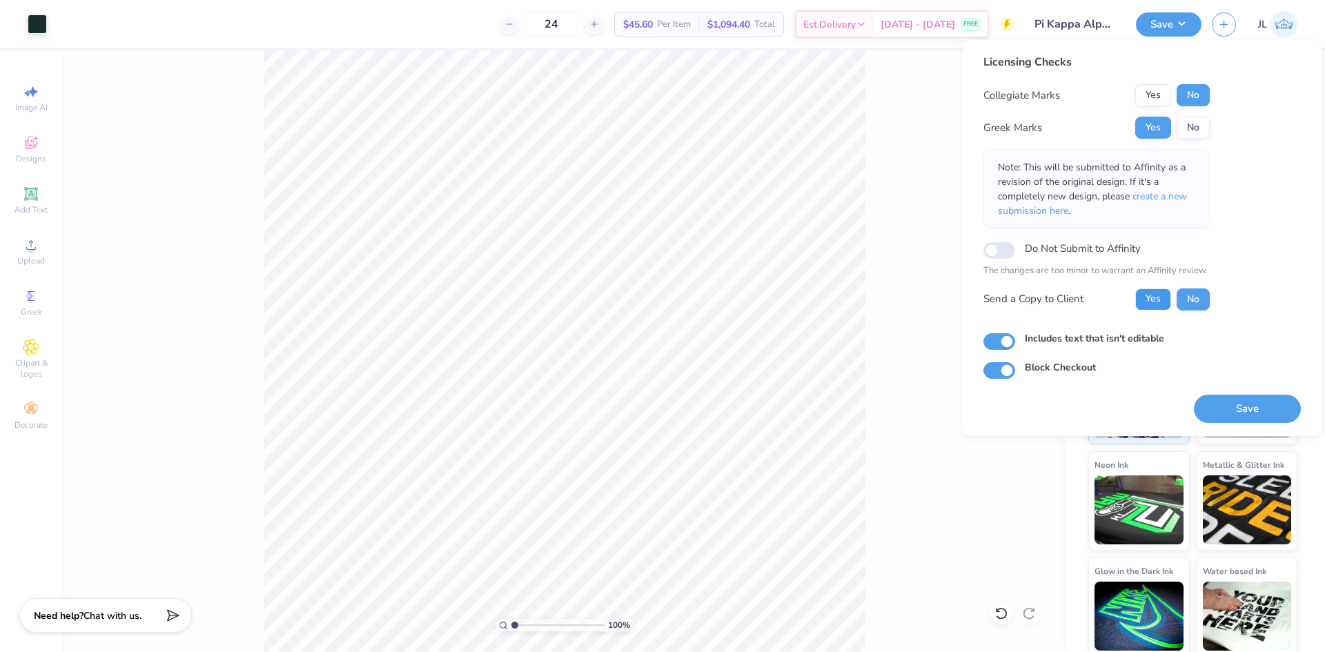
click at [1144, 300] on button "Yes" at bounding box center [1153, 299] width 36 height 22
click at [1230, 404] on button "Save" at bounding box center [1247, 409] width 107 height 28
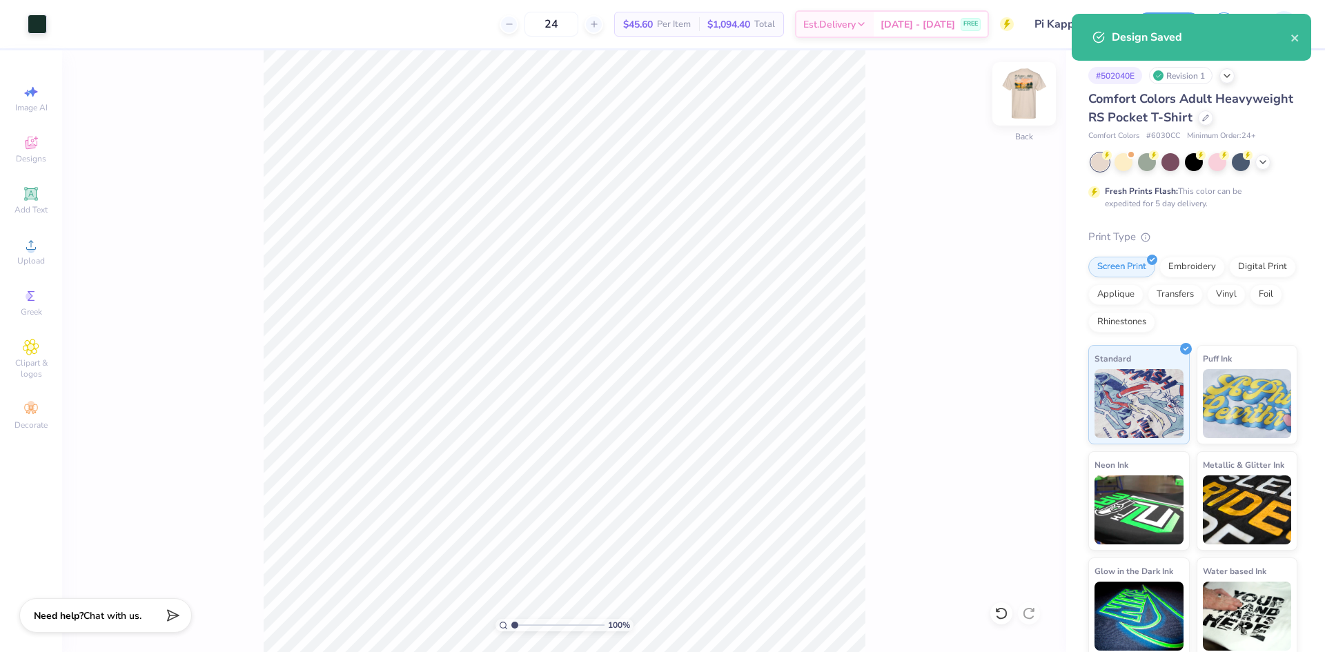
click at [1034, 86] on img at bounding box center [1023, 93] width 55 height 55
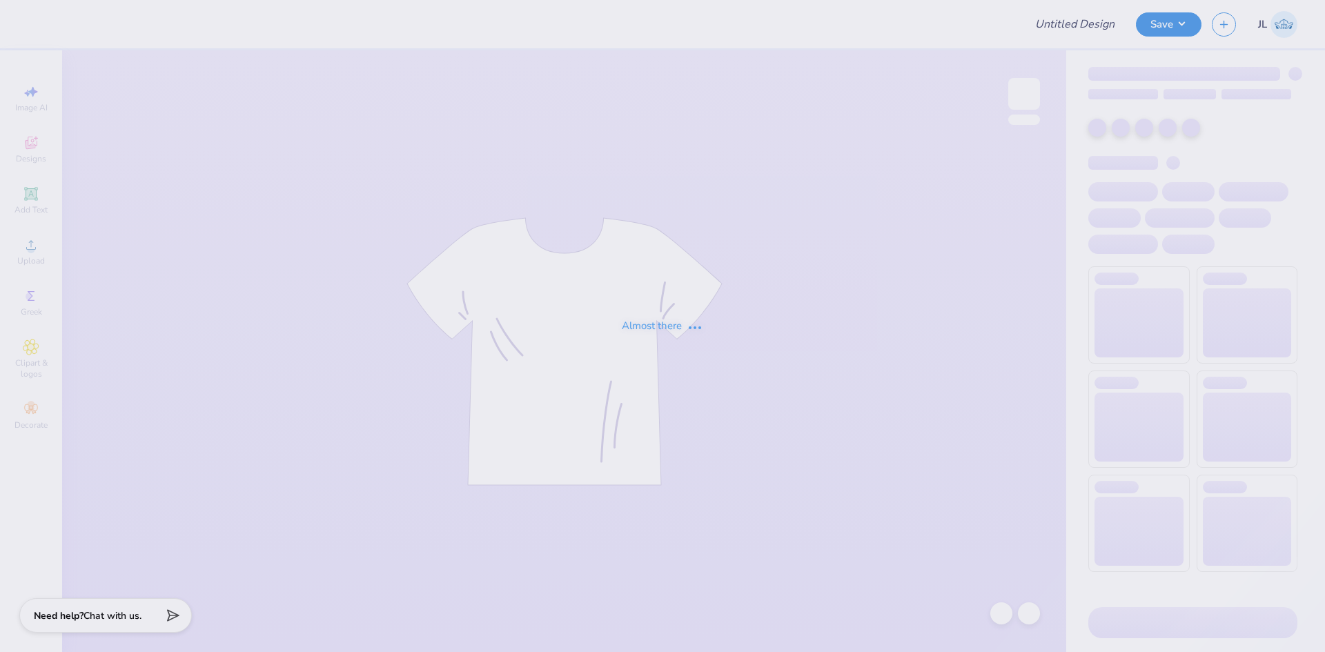
type input "Aleigha Le : [GEOGRAPHIC_DATA][US_STATE] at [GEOGRAPHIC_DATA]"
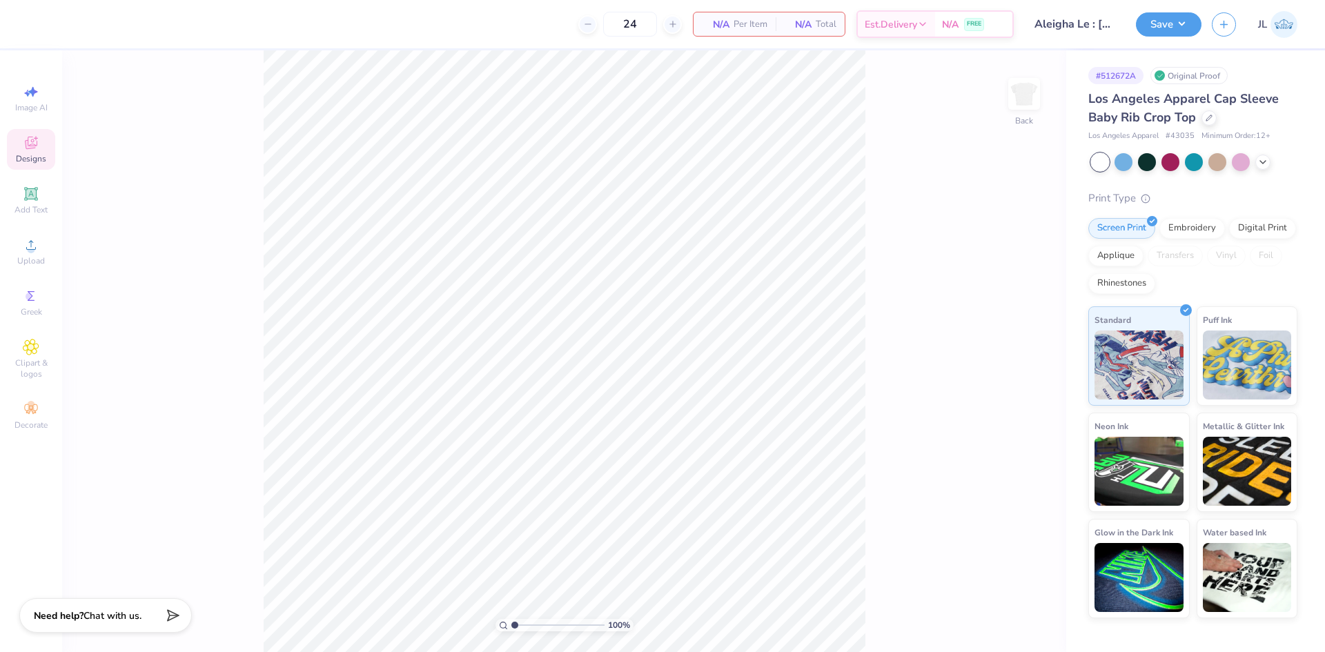
click at [25, 148] on icon at bounding box center [31, 143] width 17 height 17
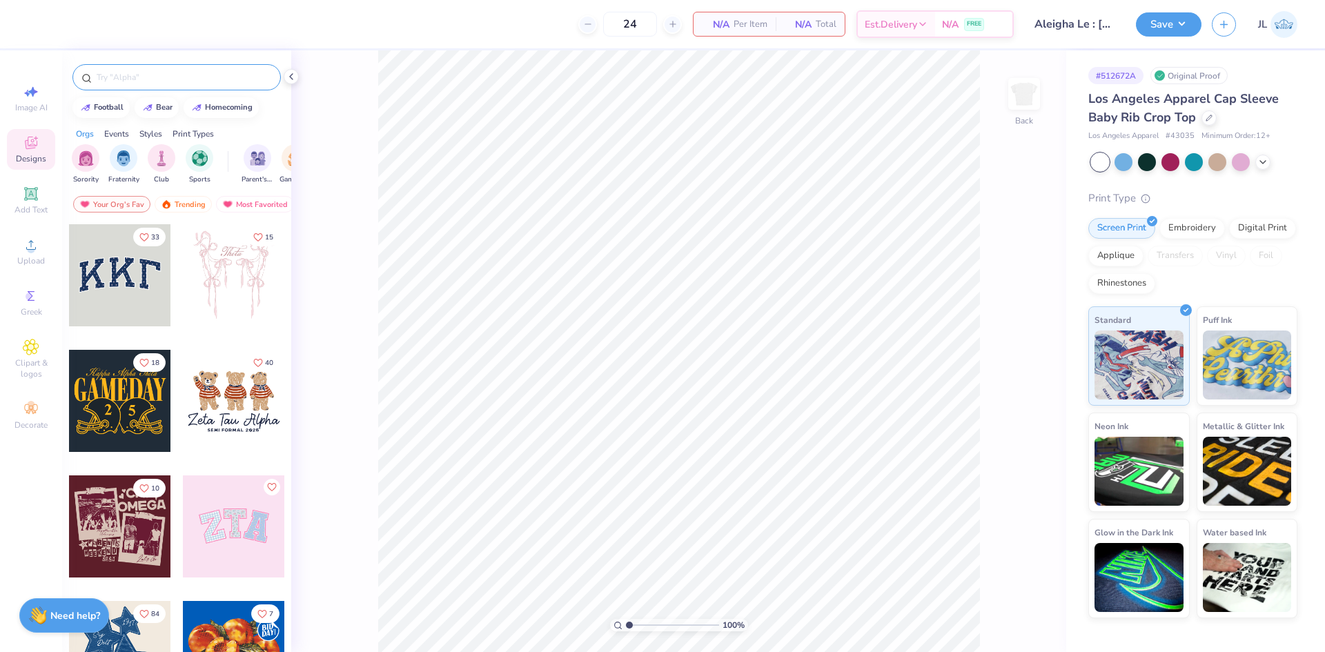
click at [128, 80] on input "text" at bounding box center [183, 77] width 177 height 14
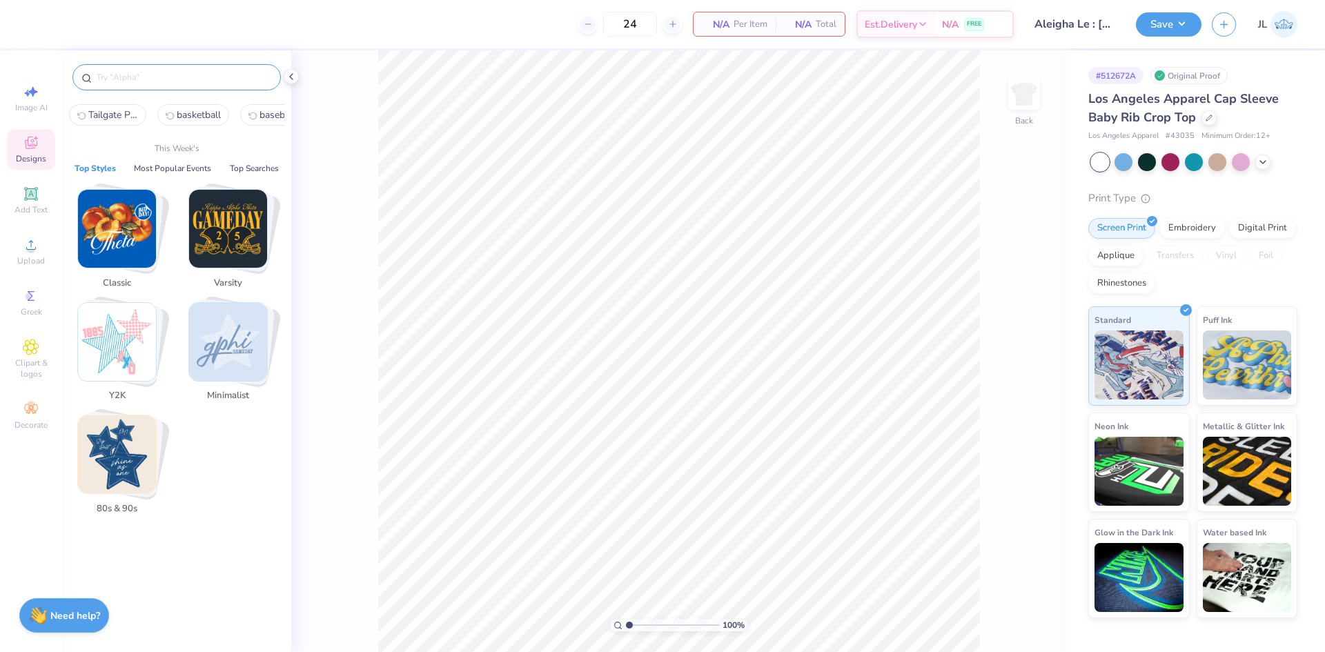
paste input "lpha Xi Delta Valentines Kiss Tickets and Bow Drawing and Checkered Text in Red…"
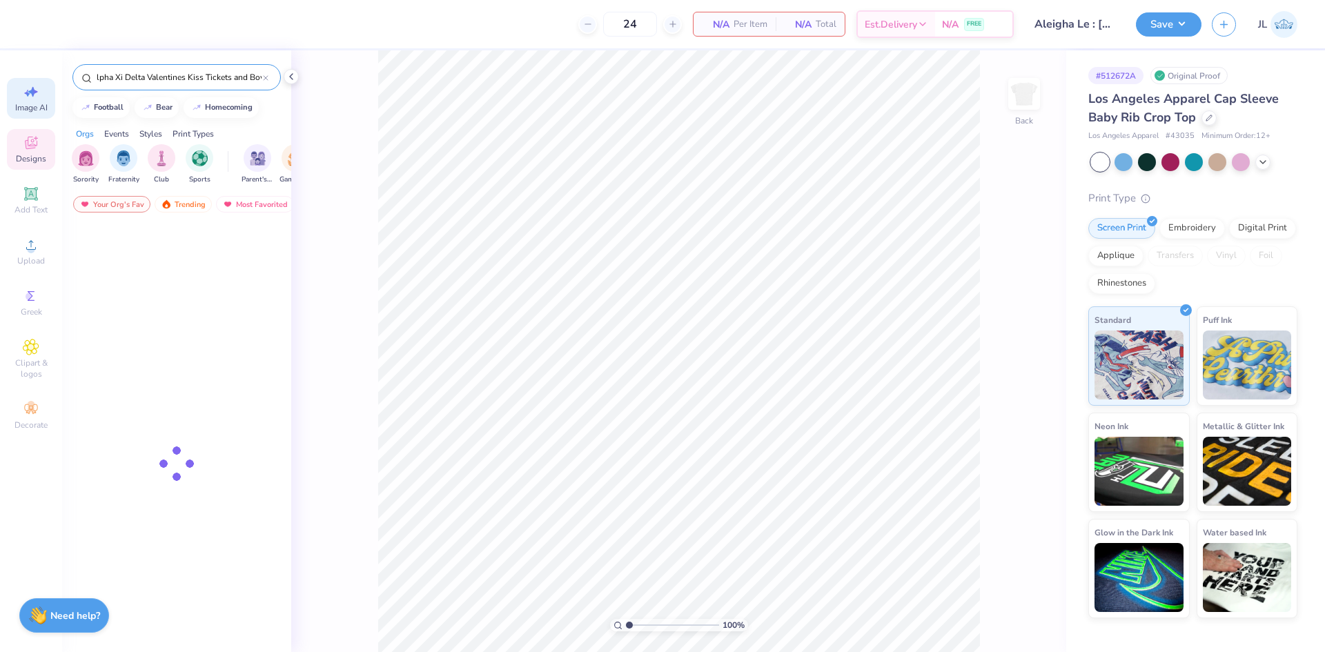
drag, startPoint x: 105, startPoint y: 78, endPoint x: 30, endPoint y: 83, distance: 74.7
click at [30, 83] on div "24 N/A Per Item N/A Total Est. Delivery N/A FREE Design Title Aleigha Le : [GEO…" at bounding box center [662, 326] width 1325 height 652
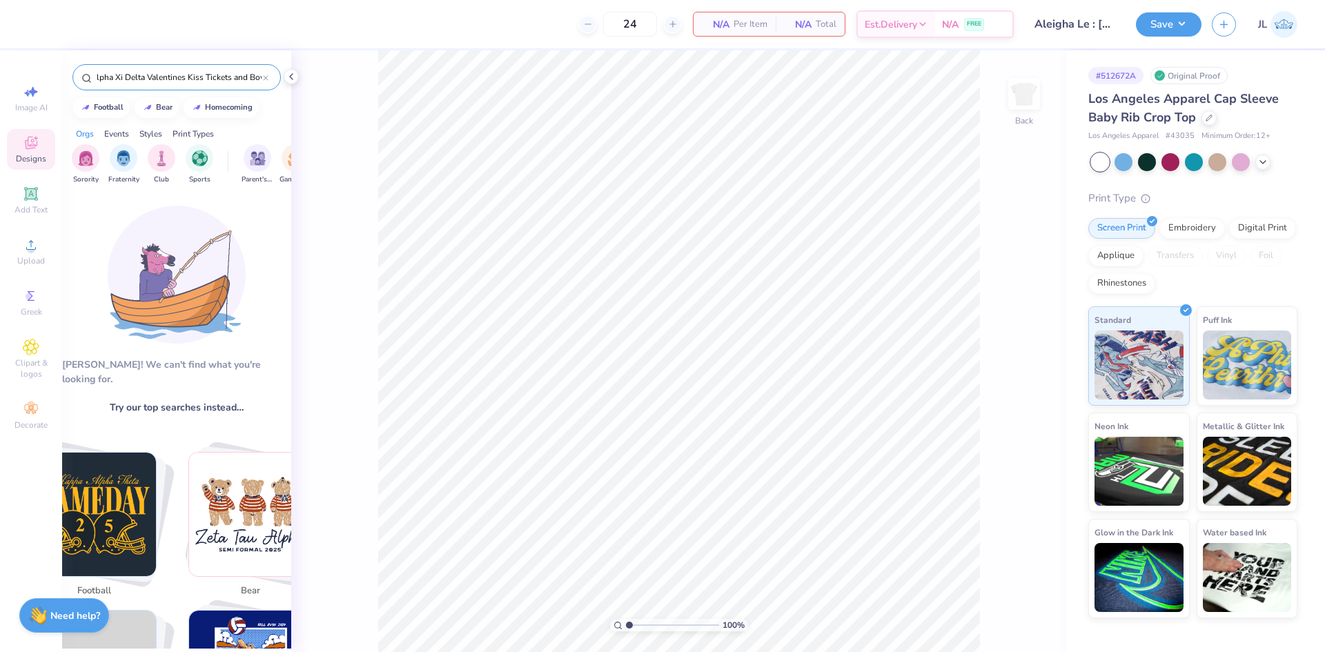
click at [97, 79] on input "lpha Xi Delta Valentines Kiss Tickets and Bow Drawing and Checkered Text in Red…" at bounding box center [179, 77] width 168 height 14
type input "Alpha Xi Delta Valentines Kiss Tickets and Bow Drawing and Checkered Text in Re…"
